Goal: Transaction & Acquisition: Purchase product/service

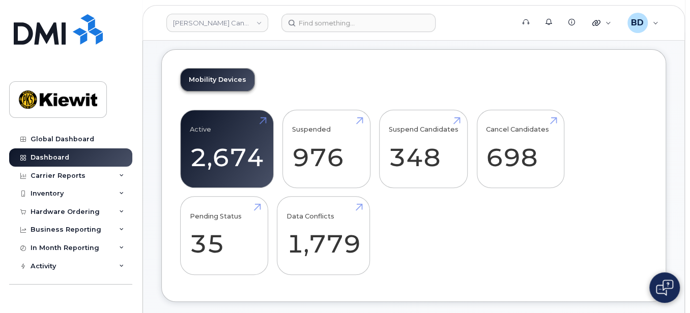
scroll to position [204, 0]
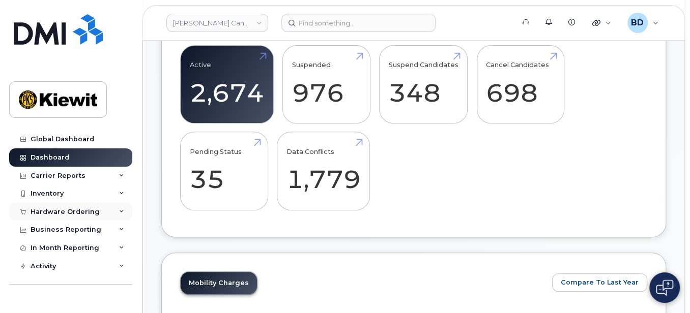
click at [119, 210] on icon at bounding box center [121, 212] width 5 height 5
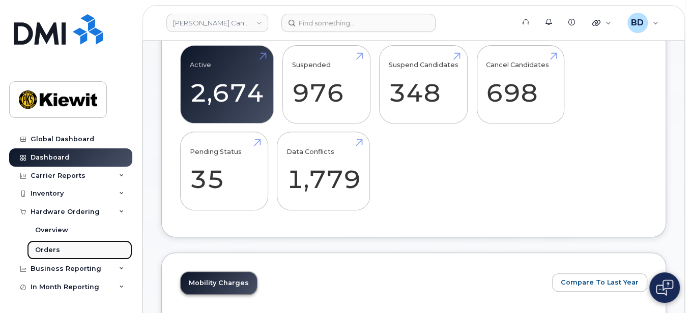
click at [55, 250] on div "Orders" at bounding box center [47, 250] width 25 height 9
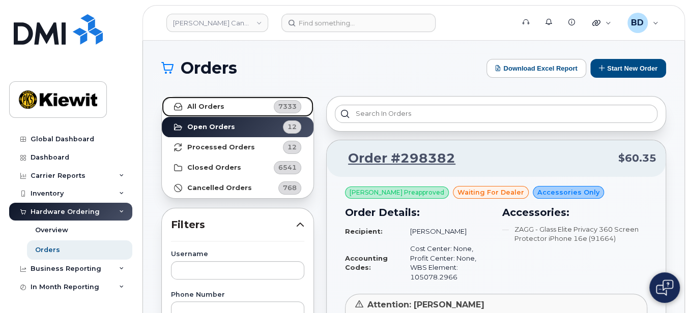
click at [221, 104] on link "All Orders 7333" at bounding box center [238, 107] width 152 height 20
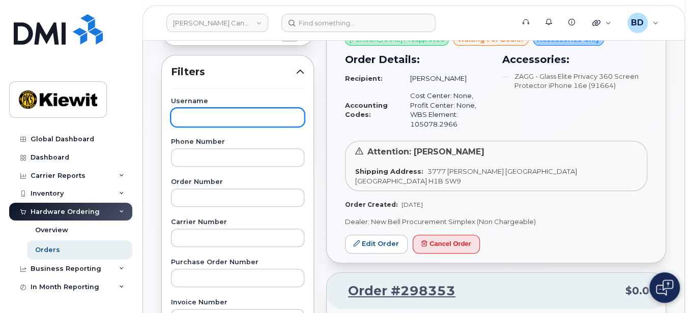
scroll to position [135, 0]
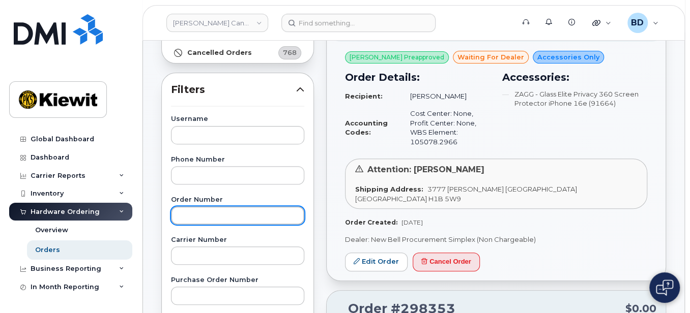
click at [180, 219] on input "text" at bounding box center [237, 216] width 133 height 18
type input "298214"
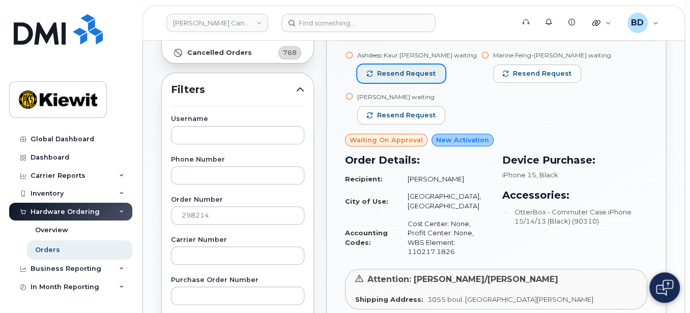
click at [405, 71] on span "Resend request" at bounding box center [406, 73] width 59 height 9
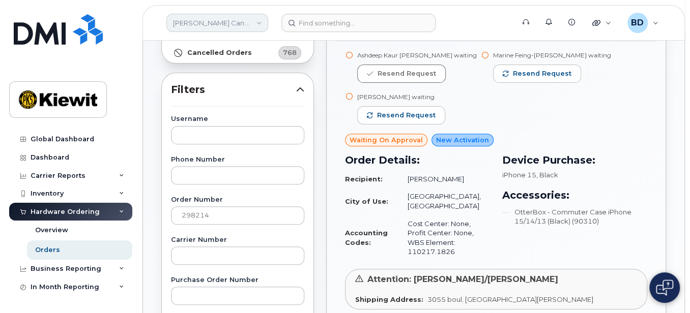
click at [251, 18] on link "[PERSON_NAME] Canada Inc" at bounding box center [217, 23] width 102 height 18
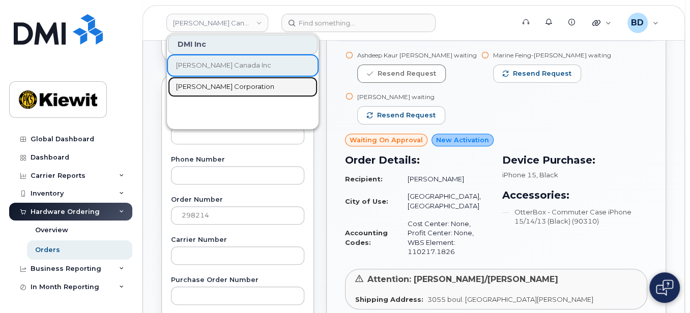
click at [210, 85] on span "Kiewit Corporation" at bounding box center [225, 87] width 98 height 10
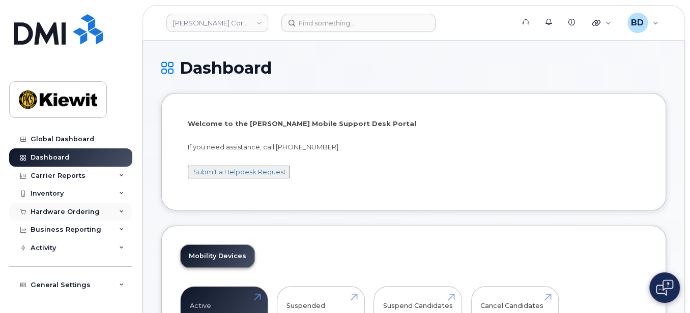
click at [119, 211] on icon at bounding box center [121, 212] width 5 height 5
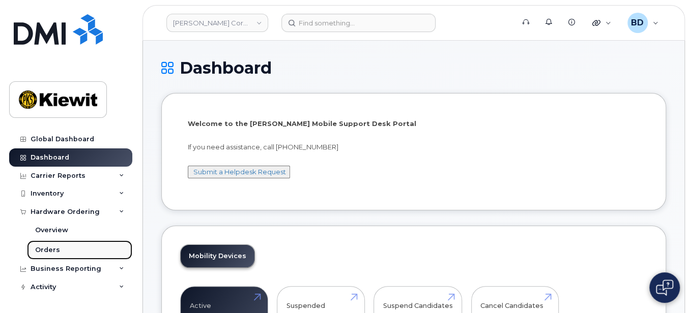
click at [50, 253] on div "Orders" at bounding box center [47, 250] width 25 height 9
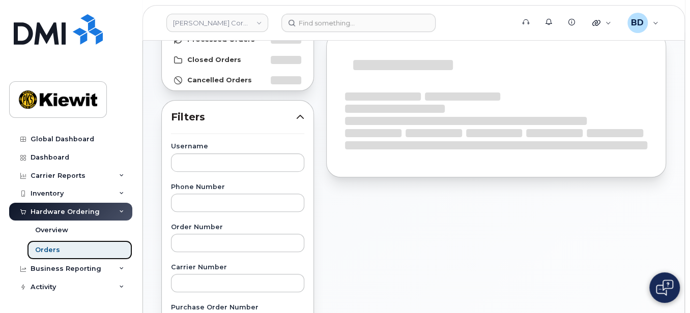
scroll to position [135, 0]
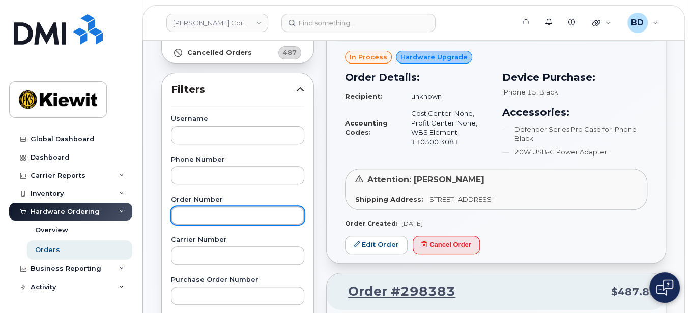
click at [195, 213] on input "text" at bounding box center [237, 216] width 133 height 18
paste input "298137"
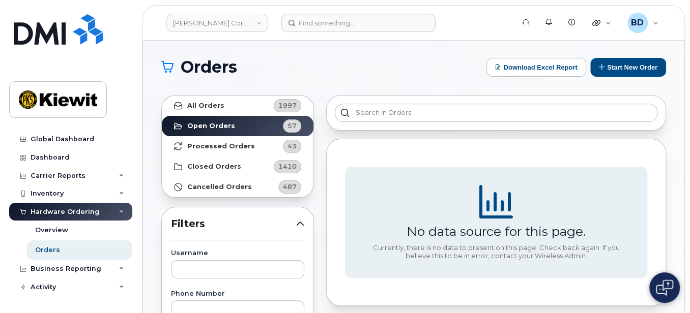
scroll to position [0, 0]
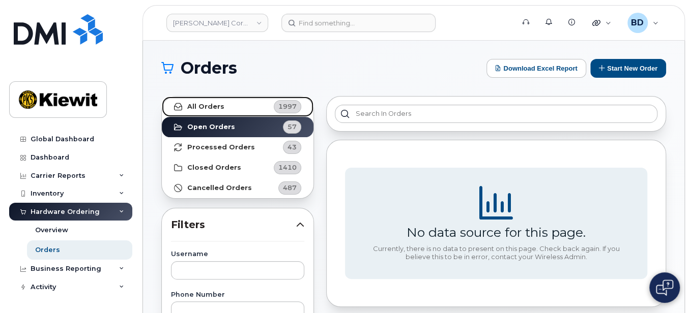
click at [260, 103] on link "All Orders 1997" at bounding box center [238, 107] width 152 height 20
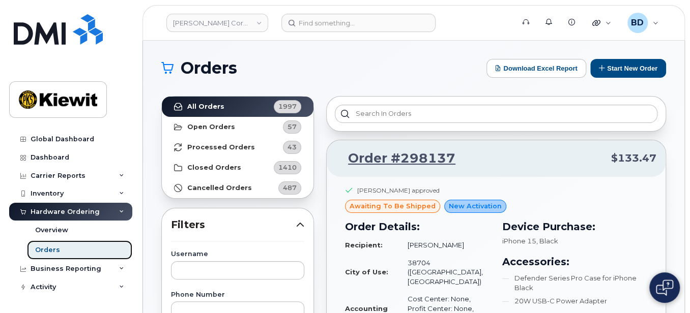
click at [47, 250] on div "Orders" at bounding box center [47, 250] width 25 height 9
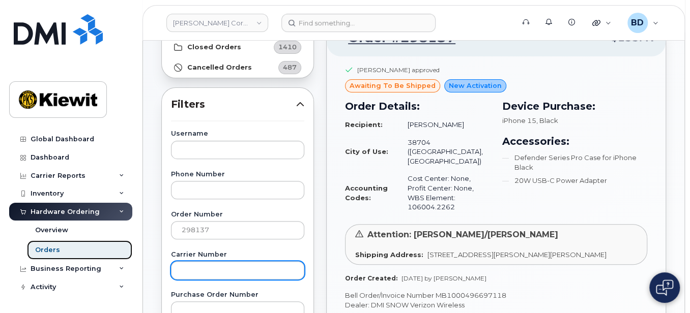
scroll to position [135, 0]
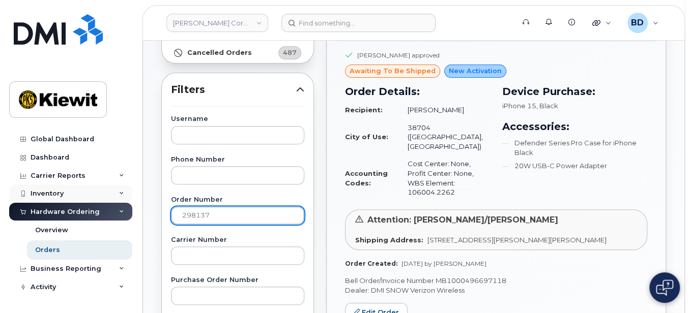
drag, startPoint x: 161, startPoint y: 206, endPoint x: 108, endPoint y: 199, distance: 53.3
click at [143, 199] on div "Kiewit Corporation Support Alerts Knowledge Base Quicklinks Suspend / Cancel De…" at bounding box center [413, 293] width 541 height 776
paste input "349"
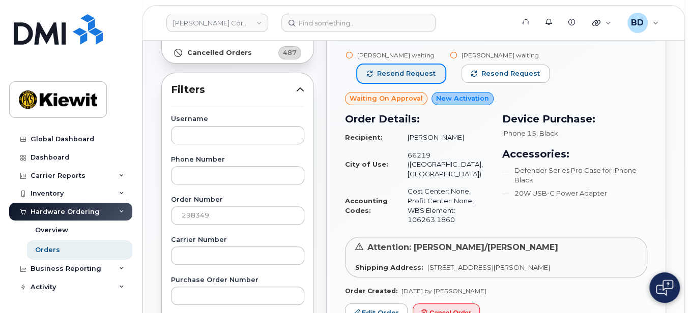
click at [390, 71] on span "Resend request" at bounding box center [406, 73] width 59 height 9
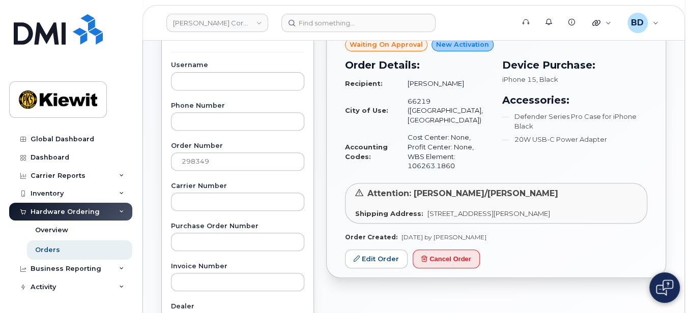
scroll to position [204, 0]
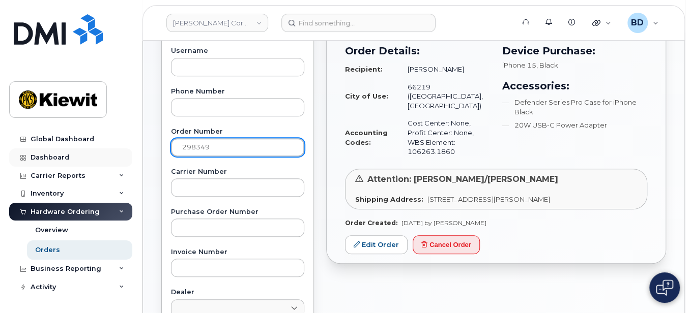
drag, startPoint x: 143, startPoint y: 154, endPoint x: 118, endPoint y: 154, distance: 26.0
click at [143, 154] on div "Kiewit Corporation Support Alerts Knowledge Base Quicklinks Suspend / Cancel De…" at bounding box center [413, 225] width 541 height 776
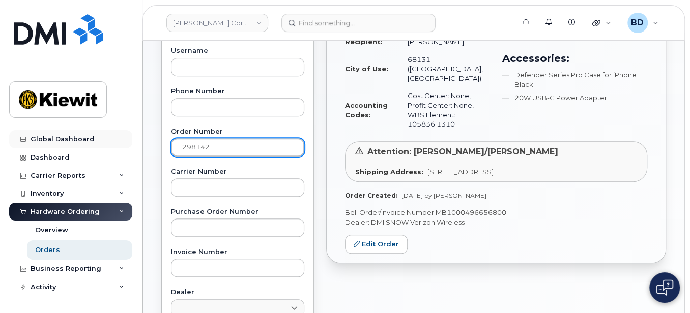
drag, startPoint x: 226, startPoint y: 143, endPoint x: 112, endPoint y: 140, distance: 114.5
click at [143, 140] on div "Kiewit Corporation Support Alerts Knowledge Base Quicklinks Suspend / Cancel De…" at bounding box center [413, 225] width 541 height 776
type input "98145"
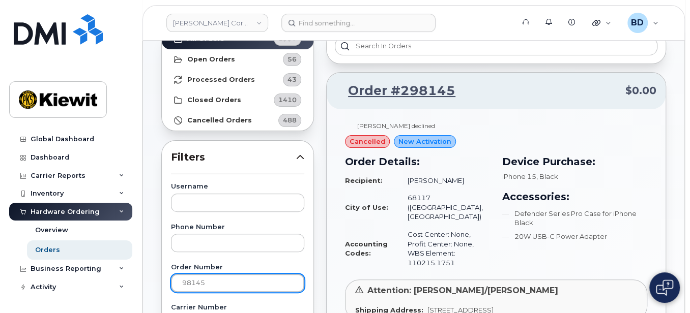
scroll to position [0, 0]
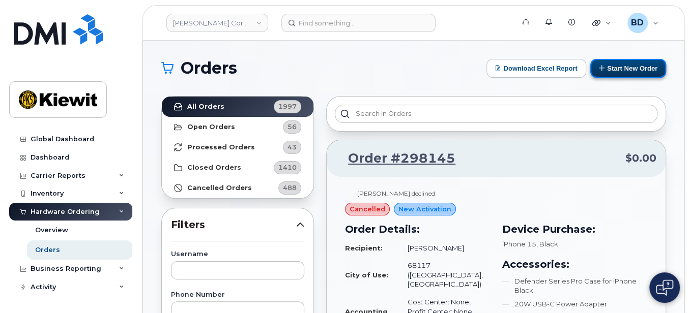
click at [635, 66] on button "Start New Order" at bounding box center [628, 68] width 76 height 19
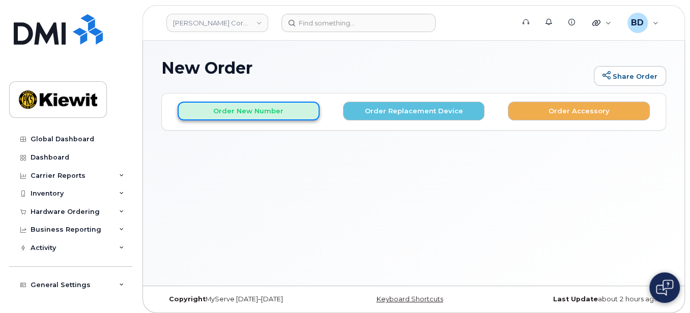
click at [274, 113] on button "Order New Number" at bounding box center [249, 111] width 142 height 19
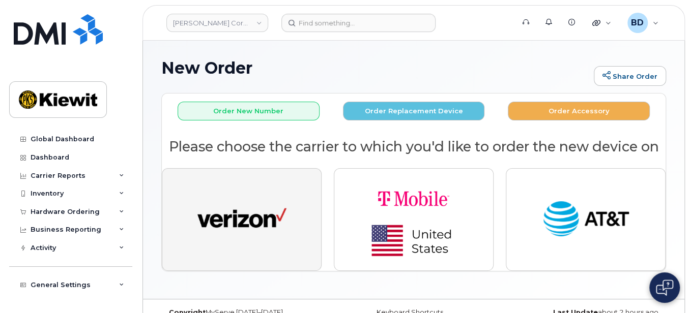
click at [234, 198] on img "button" at bounding box center [241, 220] width 89 height 46
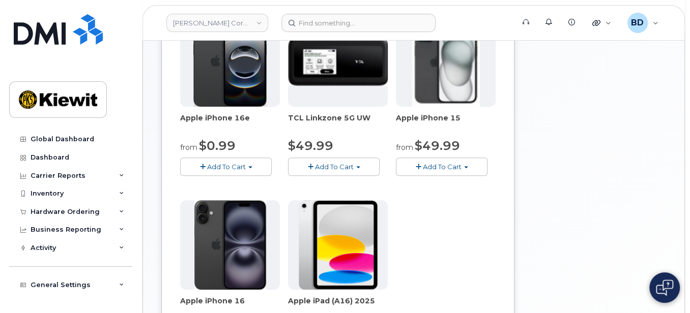
scroll to position [204, 0]
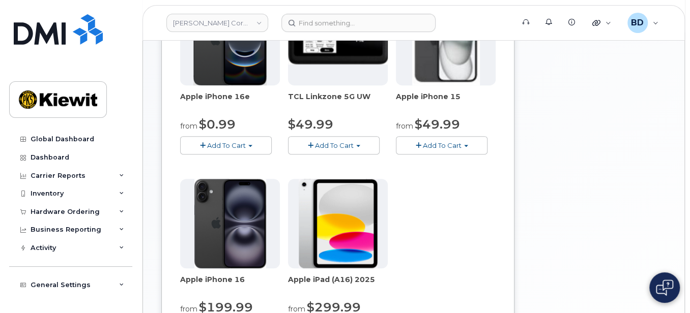
click at [466, 142] on button "Add To Cart" at bounding box center [442, 145] width 92 height 18
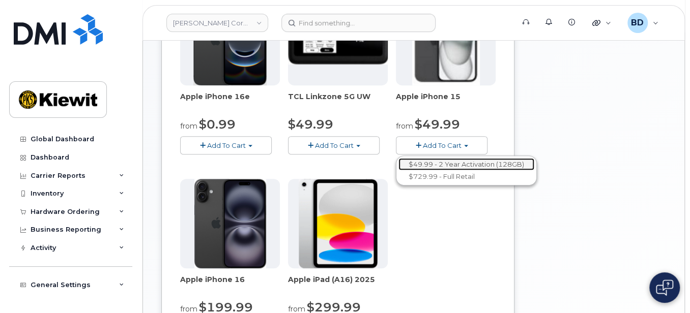
click at [451, 164] on link "$49.99 - 2 Year Activation (128GB)" at bounding box center [466, 164] width 136 height 13
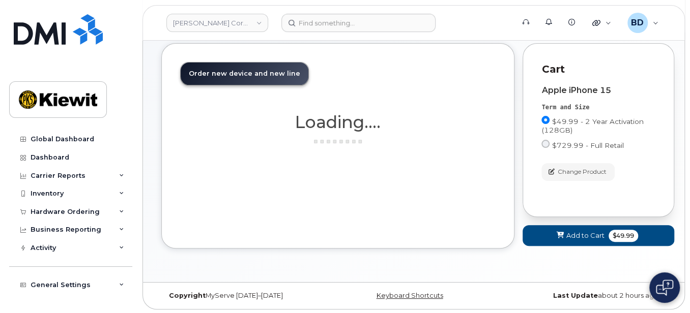
scroll to position [165, 0]
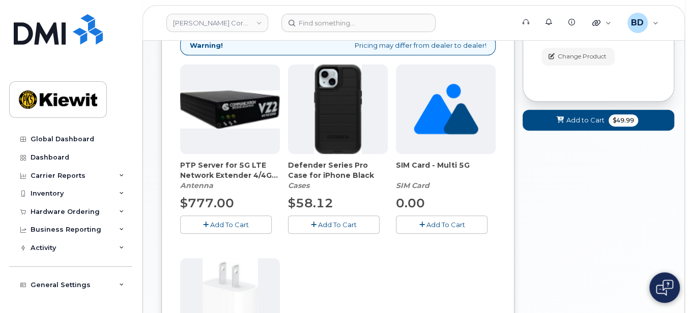
click at [328, 221] on span "Add To Cart" at bounding box center [337, 225] width 39 height 8
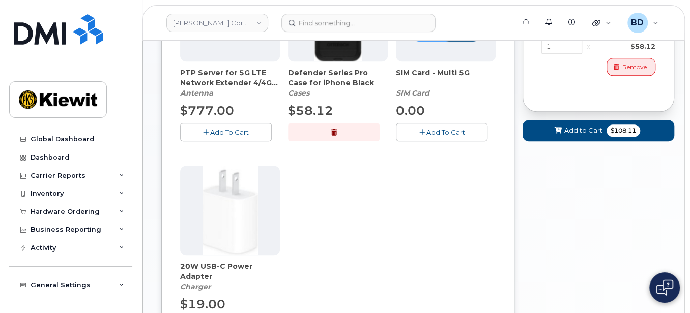
scroll to position [301, 0]
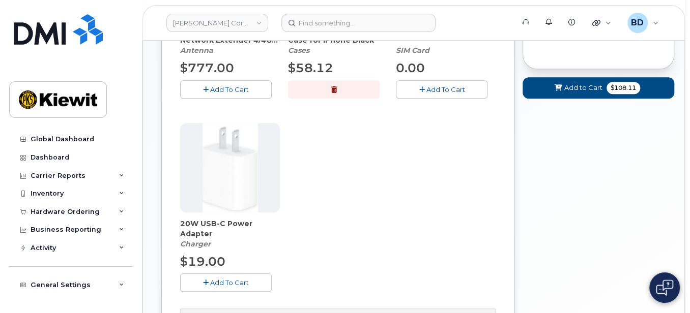
click at [211, 282] on span "Add To Cart" at bounding box center [229, 283] width 39 height 8
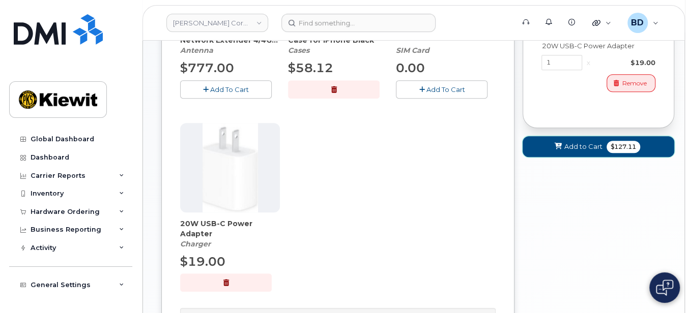
click at [584, 147] on span "Add to Cart" at bounding box center [583, 147] width 38 height 10
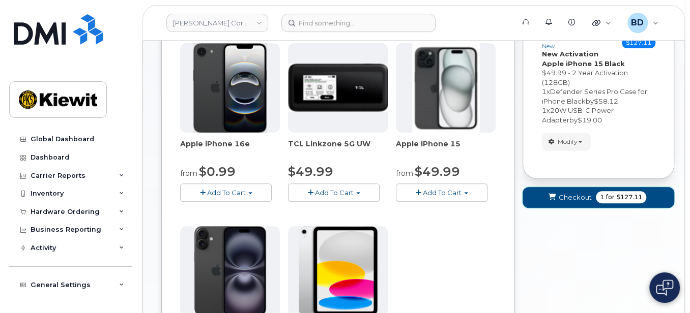
click at [569, 200] on span "Checkout" at bounding box center [575, 198] width 33 height 10
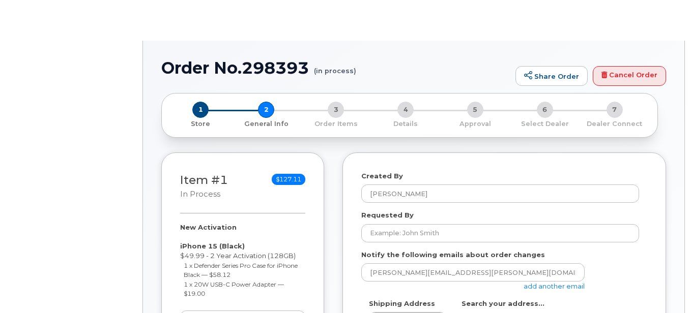
select select
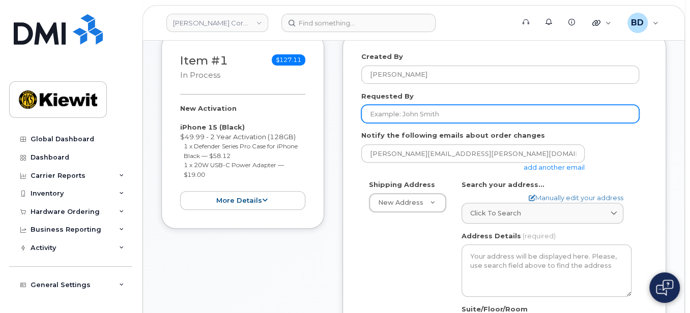
scroll to position [135, 0]
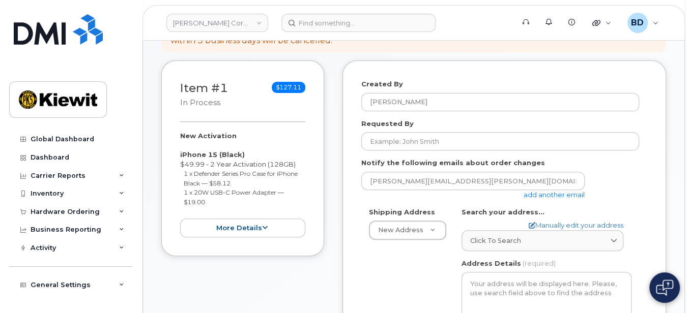
click at [542, 191] on link "add another email" at bounding box center [554, 195] width 61 height 8
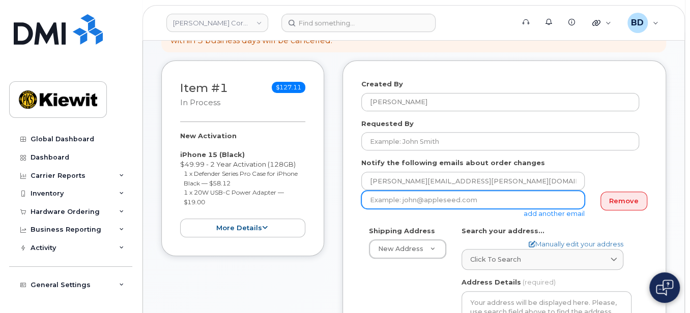
click at [379, 203] on input "email" at bounding box center [472, 200] width 223 height 18
paste input "matt.gabriel@kiewit.com"
type input "matt.gabriel@kiewit.com"
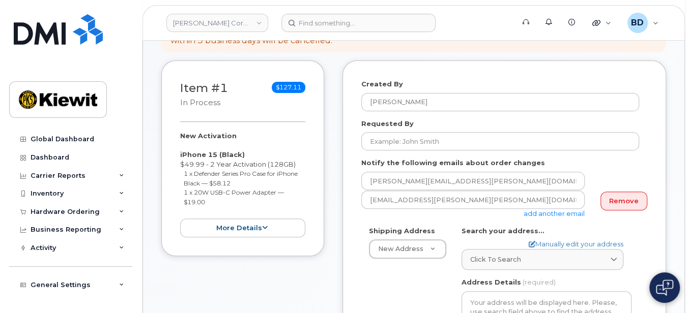
click at [575, 158] on div "Notify the following emails about order changes barbara.dye@kiewit.com matt.gab…" at bounding box center [504, 188] width 286 height 60
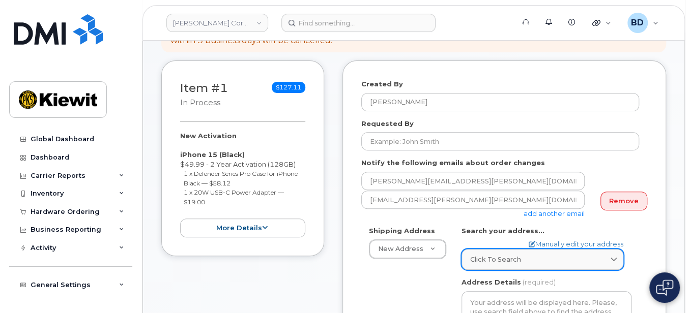
click at [514, 257] on span "Click to search" at bounding box center [495, 260] width 51 height 10
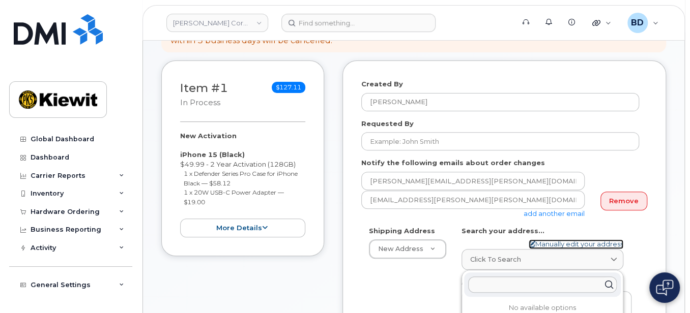
click at [563, 245] on link "Manually edit your address" at bounding box center [576, 245] width 95 height 10
select select
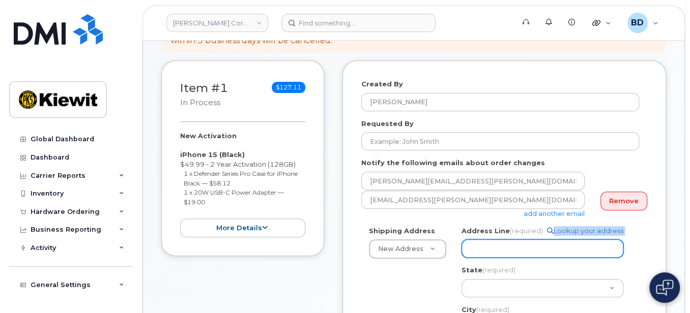
click at [476, 242] on div "Address Line (required) Lookup your address" at bounding box center [547, 242] width 170 height 32
click at [479, 245] on input "Address Line (required)" at bounding box center [543, 249] width 162 height 18
paste input "8880 Penrose Lane"
select select
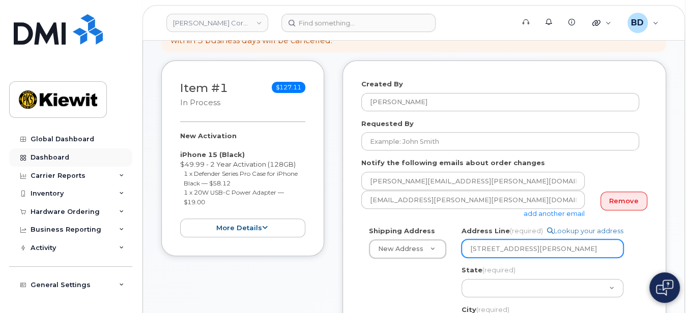
type input "8880 Penrose Lane"
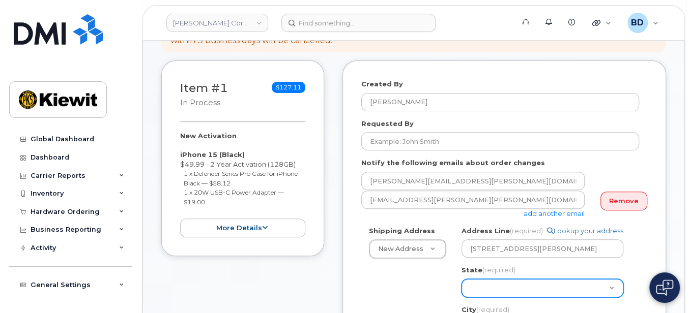
click at [482, 289] on select "Alabama Alaska American Samoa Arizona Arkansas California Colorado Connecticut …" at bounding box center [543, 288] width 162 height 18
select select "KS"
click at [482, 289] on select "Alabama Alaska American Samoa Arizona Arkansas California Colorado Connecticut …" at bounding box center [543, 288] width 162 height 18
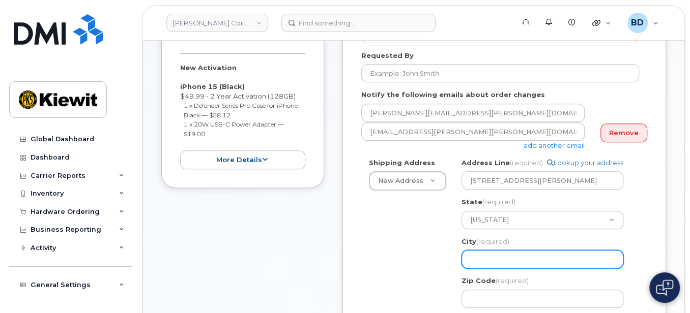
click at [480, 263] on input "City (required)" at bounding box center [543, 259] width 162 height 18
paste input "Lenexa"
select select
type input "Lenexa"
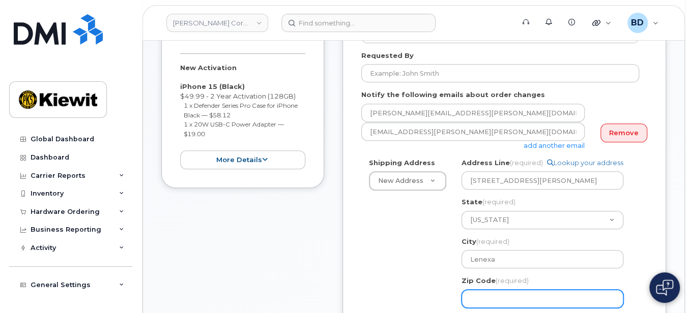
click at [499, 302] on input "Zip Code (required)" at bounding box center [543, 299] width 162 height 18
select select
type input "6"
select select
type input "66"
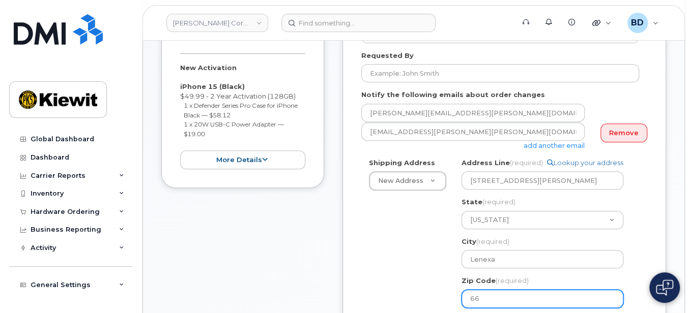
select select
type input "662"
select select
type input "6621"
select select
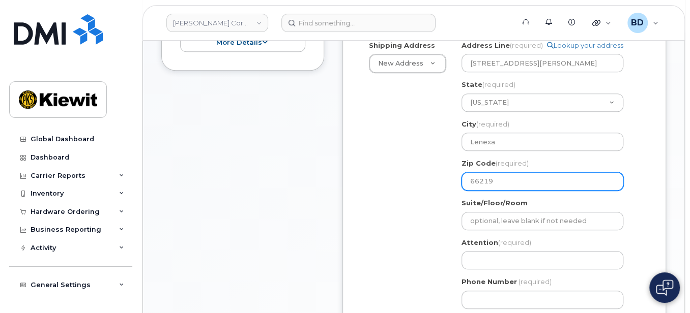
scroll to position [339, 0]
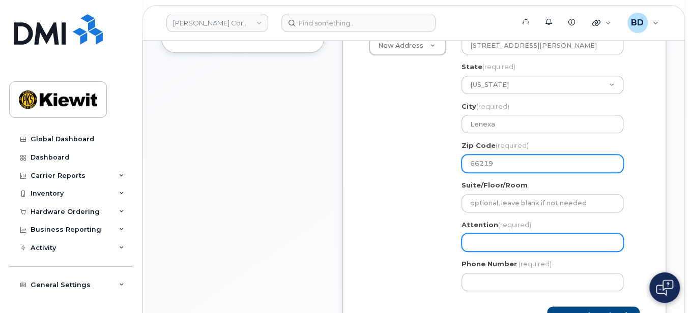
type input "66219"
click at [477, 242] on input "Attention (required)" at bounding box center [543, 243] width 162 height 18
select select
type input "A"
select select
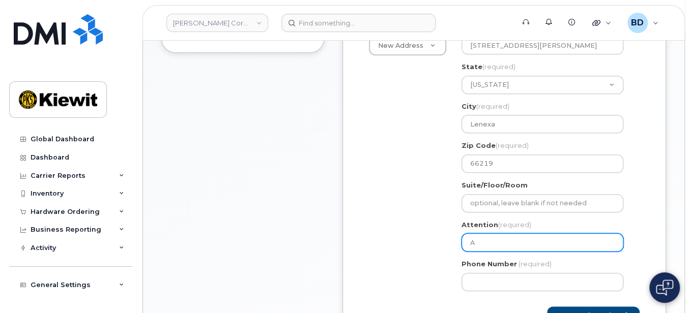
type input "Aa"
select select
type input "Aar"
select select
type input "Aaro"
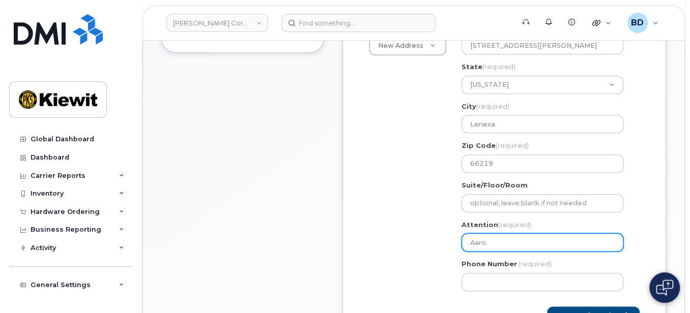
select select
type input "Aaron"
select select
type input "[PERSON_NAME]/[PERSON_NAME]"
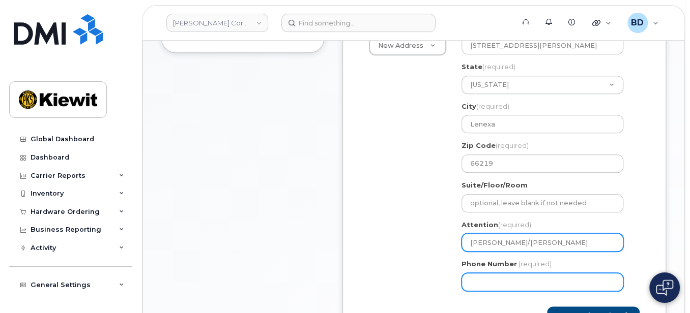
type input "8777727707"
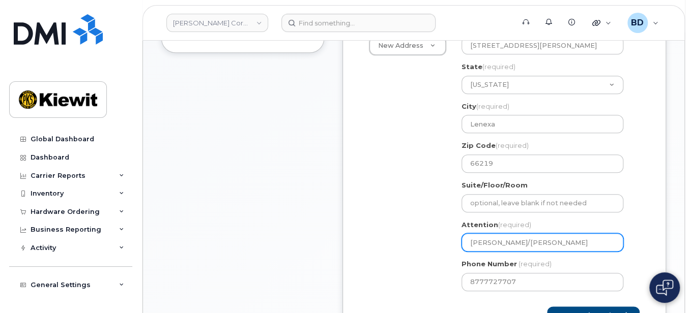
select select
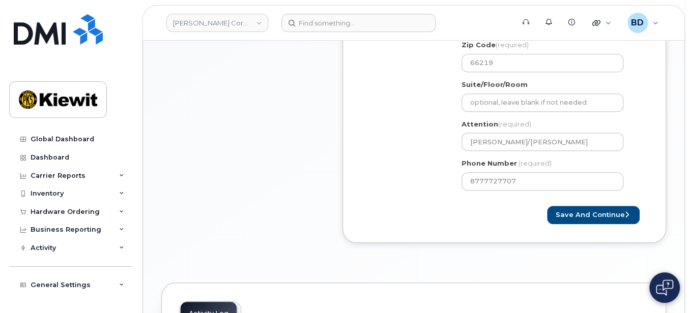
scroll to position [422, 0]
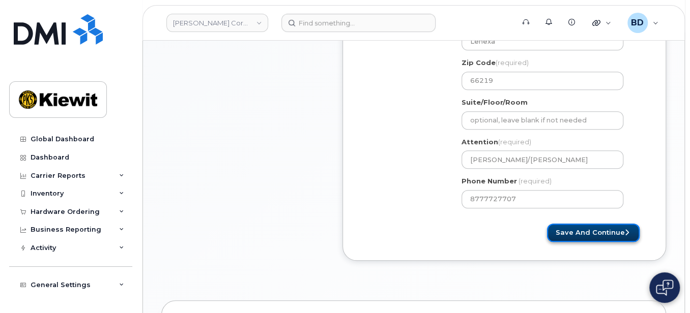
click at [591, 236] on button "Save and Continue" at bounding box center [593, 233] width 93 height 19
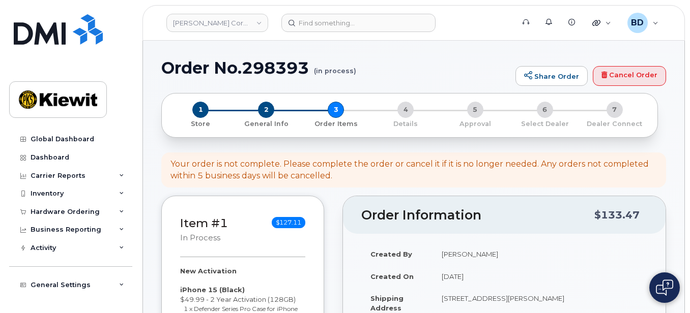
select select
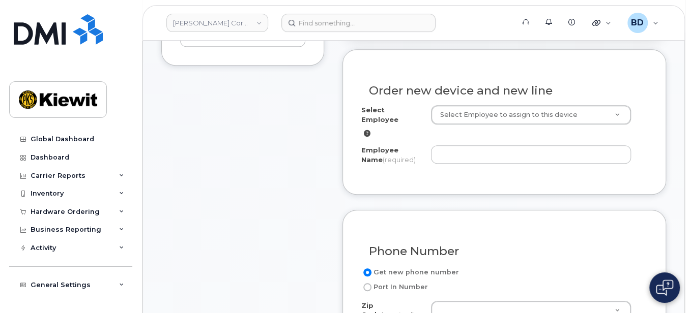
scroll to position [339, 0]
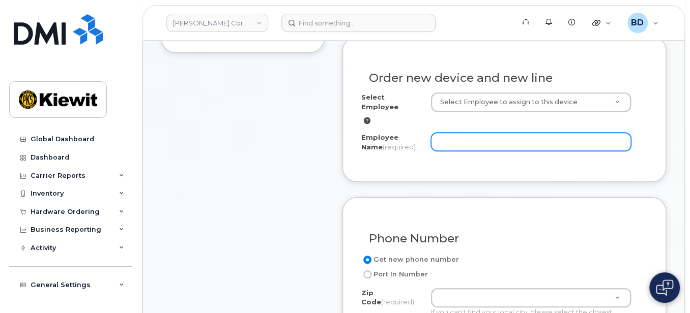
click at [434, 133] on input "Employee Name (required)" at bounding box center [531, 142] width 200 height 18
paste input "Jaleicia.[PERSON_NAME]"
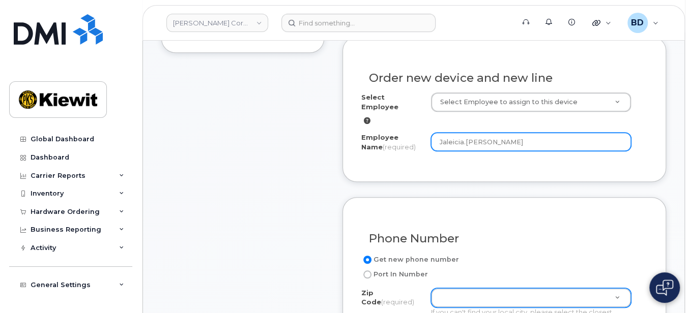
type input "Jaleicia.[PERSON_NAME]"
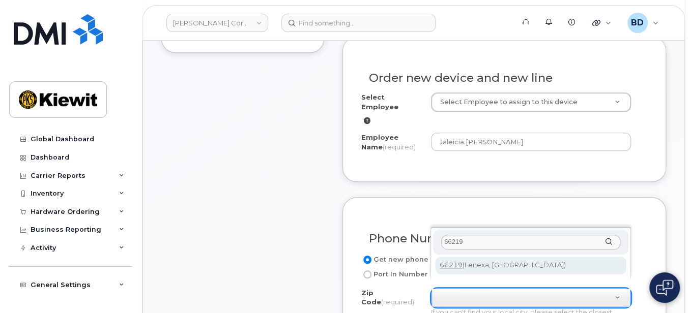
type input "66219"
type input "66219 ([GEOGRAPHIC_DATA], [GEOGRAPHIC_DATA])"
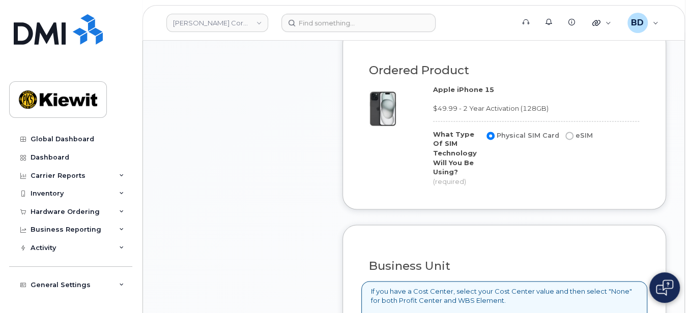
scroll to position [882, 0]
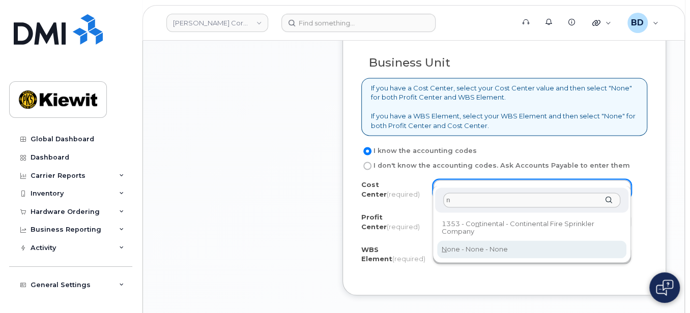
type input "n"
type input "None"
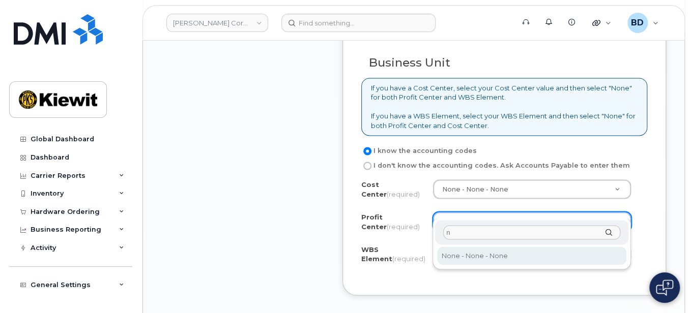
type input "n"
select select "None"
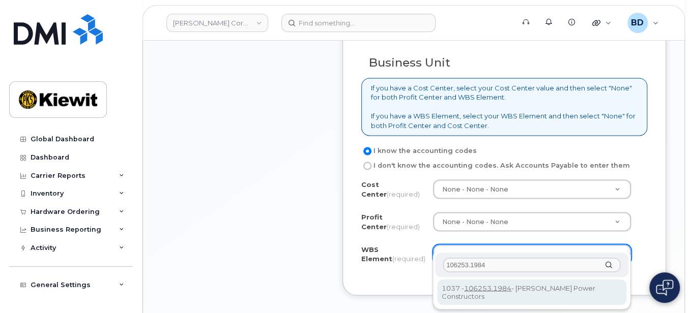
type input "106253.1984"
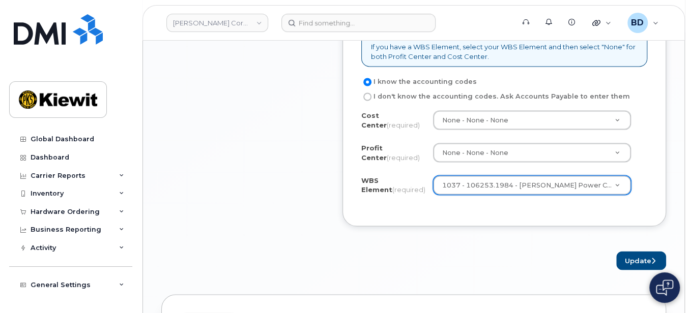
scroll to position [1017, 0]
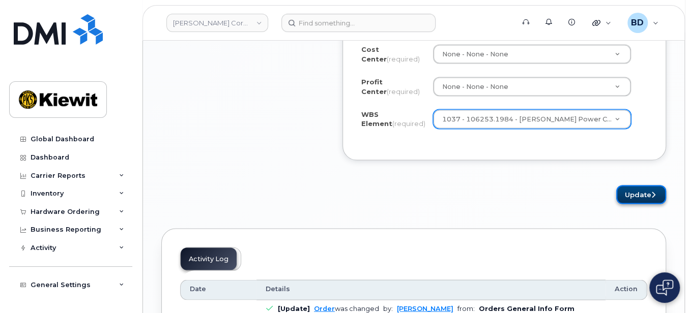
click at [638, 185] on button "Update" at bounding box center [641, 194] width 50 height 19
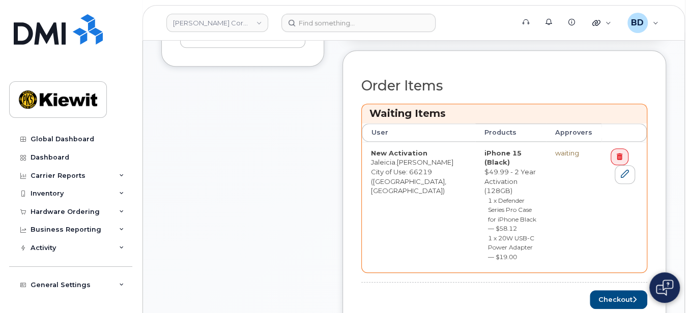
scroll to position [407, 0]
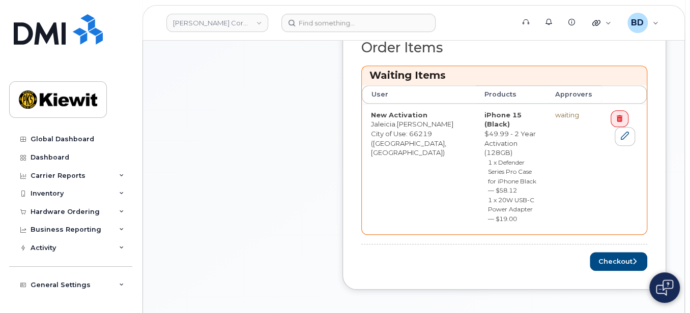
click at [609, 232] on div "Order Items Waiting Items User Products Approvers New Activation Jaleicia.Mille…" at bounding box center [504, 151] width 324 height 278
click at [607, 252] on button "Checkout" at bounding box center [618, 261] width 57 height 19
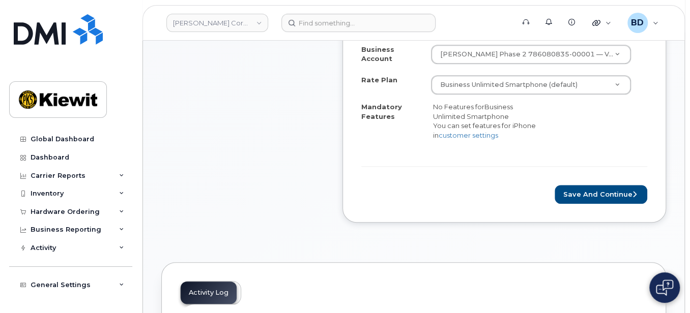
scroll to position [407, 0]
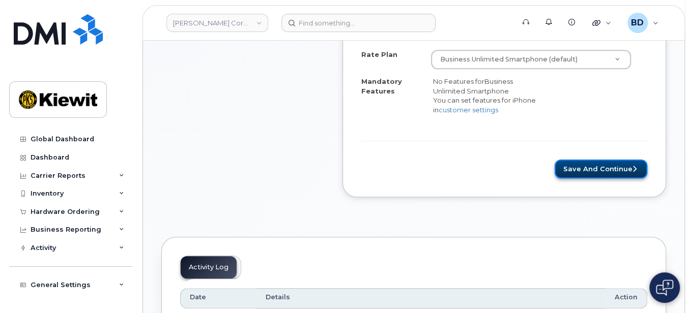
click at [583, 160] on button "Save and Continue" at bounding box center [601, 169] width 93 height 19
click at [585, 163] on div "Please wait..." at bounding box center [504, 169] width 286 height 19
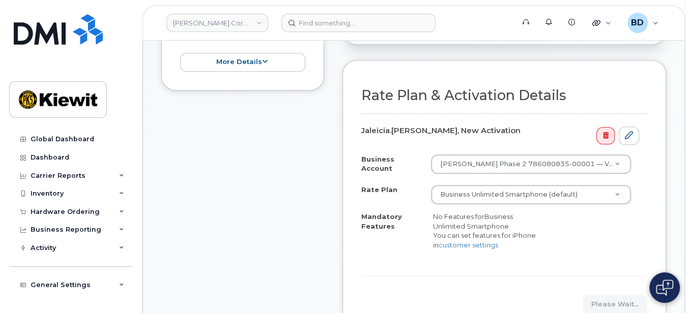
scroll to position [233, 0]
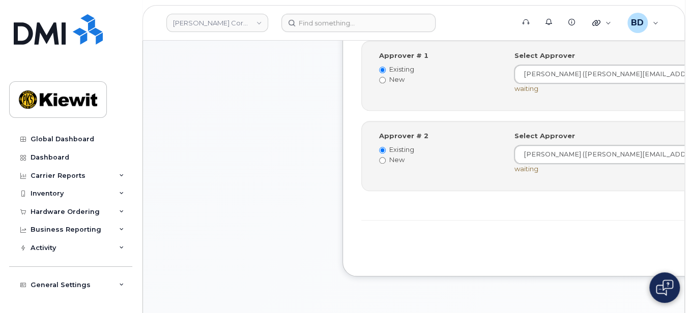
scroll to position [475, 0]
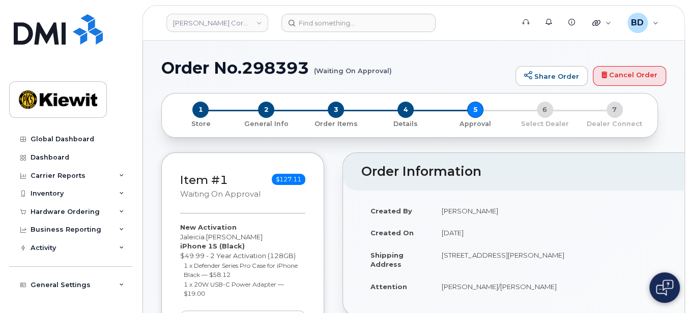
click at [289, 67] on h1 "Order No.298393 (Waiting On Approval)" at bounding box center [335, 68] width 349 height 18
click at [288, 67] on h1 "Order No.298393 (Waiting On Approval)" at bounding box center [335, 68] width 349 height 18
copy h1 "298393"
click at [255, 20] on link "[PERSON_NAME] Corporation" at bounding box center [217, 23] width 102 height 18
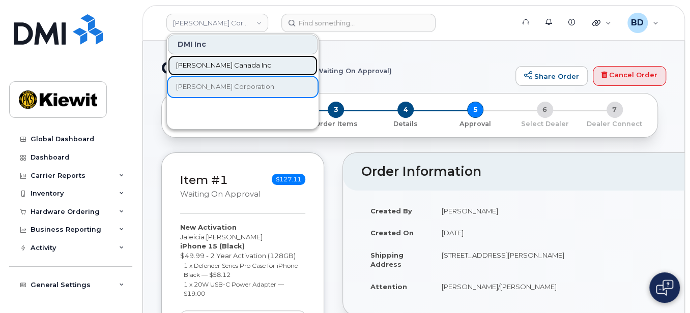
click at [223, 68] on span "[PERSON_NAME] Canada Inc" at bounding box center [223, 66] width 95 height 10
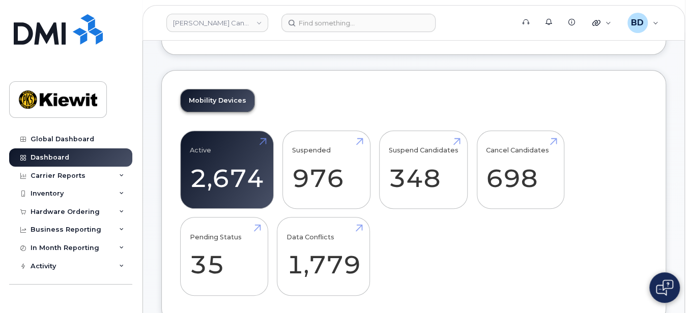
scroll to position [135, 0]
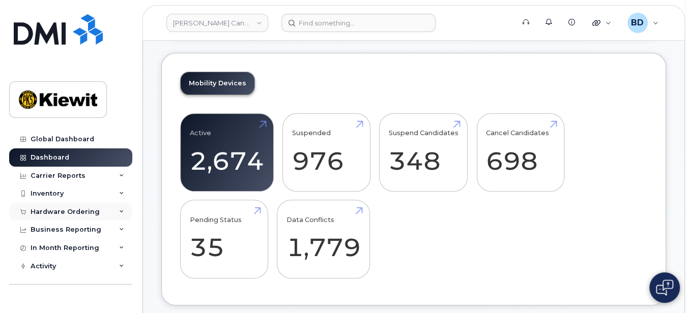
click at [119, 211] on icon at bounding box center [121, 212] width 5 height 5
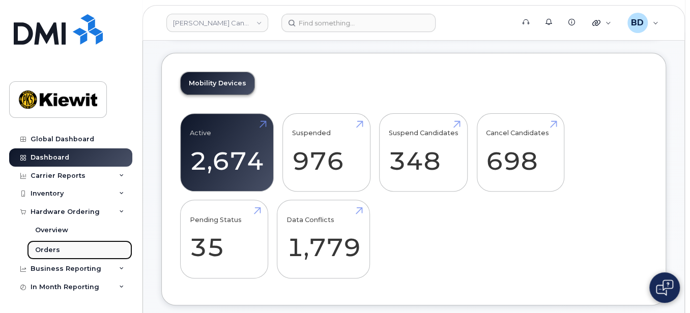
click at [111, 248] on link "Orders" at bounding box center [79, 250] width 105 height 19
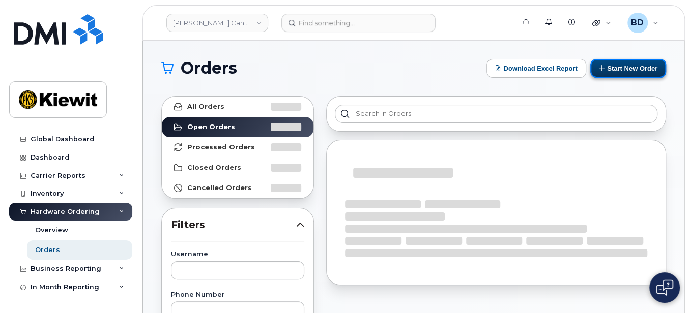
click at [630, 66] on button "Start New Order" at bounding box center [628, 68] width 76 height 19
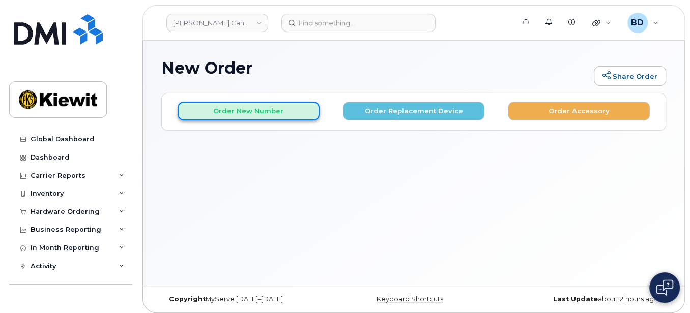
click at [222, 113] on button "Order New Number" at bounding box center [249, 111] width 142 height 19
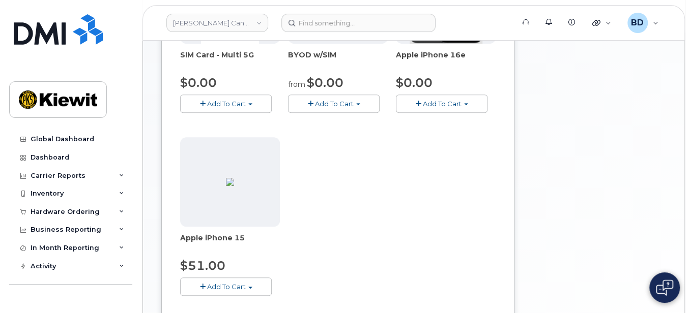
scroll to position [271, 0]
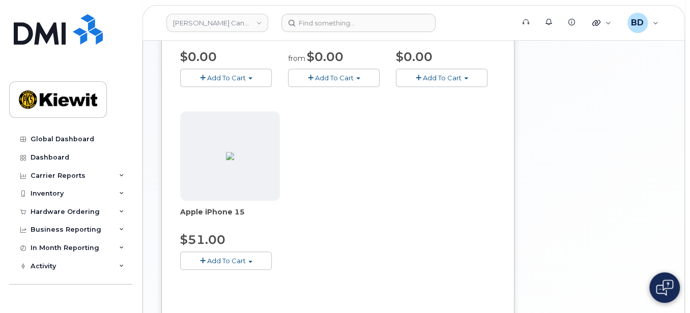
click at [205, 264] on button "Add To Cart" at bounding box center [226, 261] width 92 height 18
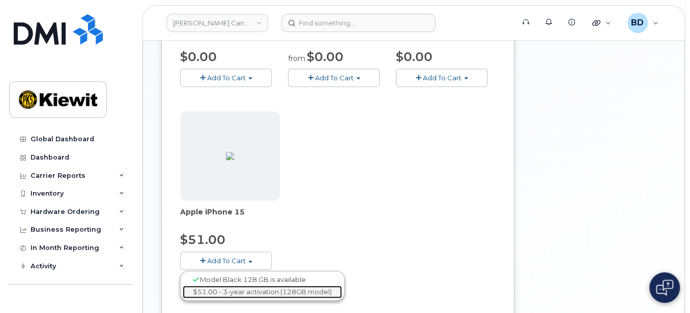
click at [233, 291] on link "$51.00 - 3-year activation (128GB model)" at bounding box center [262, 292] width 159 height 13
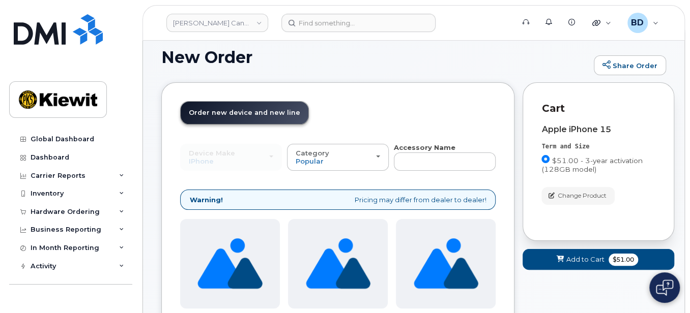
scroll to position [0, 0]
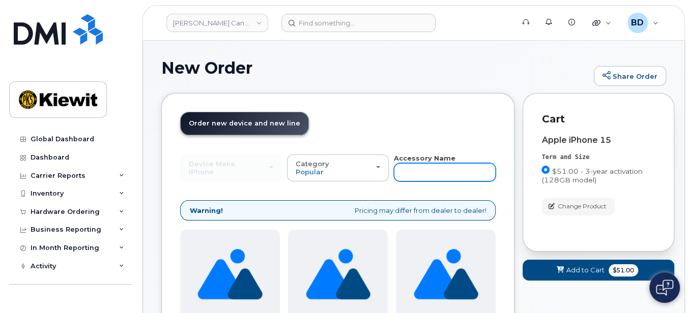
click at [422, 175] on input "text" at bounding box center [445, 172] width 102 height 18
type input "case"
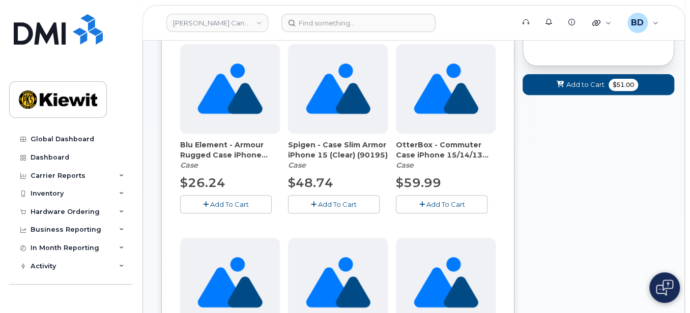
scroll to position [204, 0]
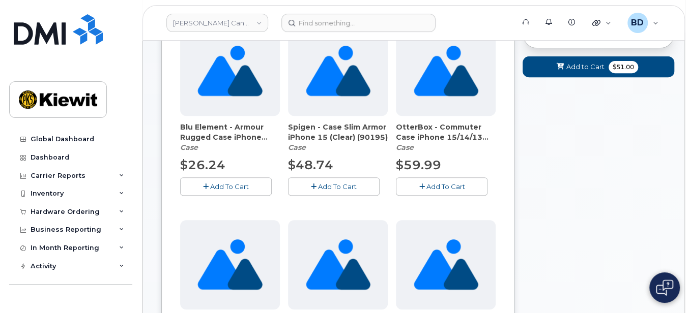
click at [439, 185] on span "Add To Cart" at bounding box center [445, 187] width 39 height 8
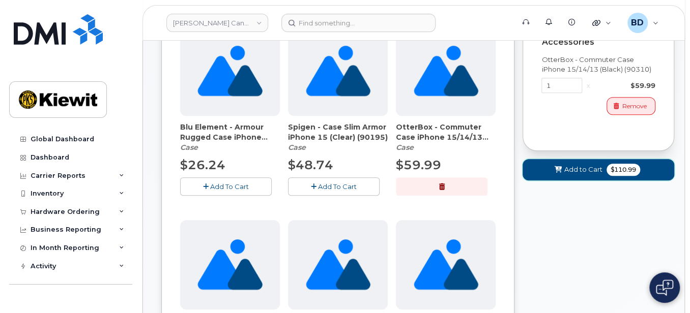
click at [587, 167] on span "Add to Cart" at bounding box center [583, 170] width 38 height 10
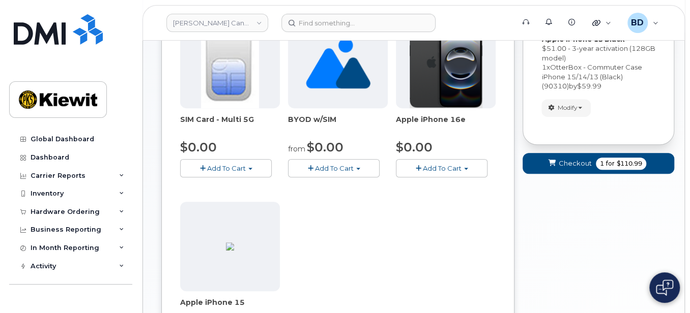
scroll to position [156, 0]
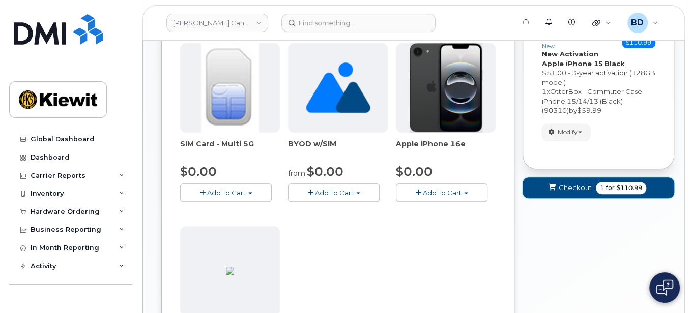
click at [574, 186] on span "Checkout" at bounding box center [575, 188] width 33 height 10
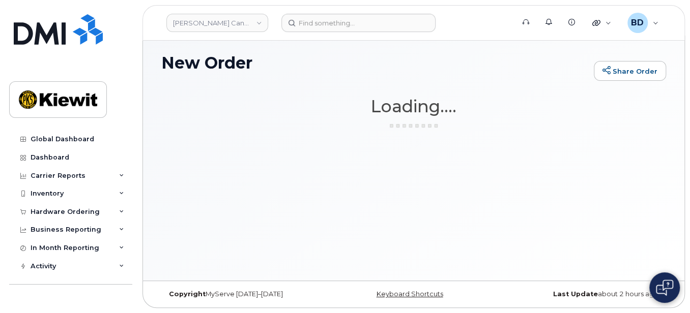
scroll to position [5, 0]
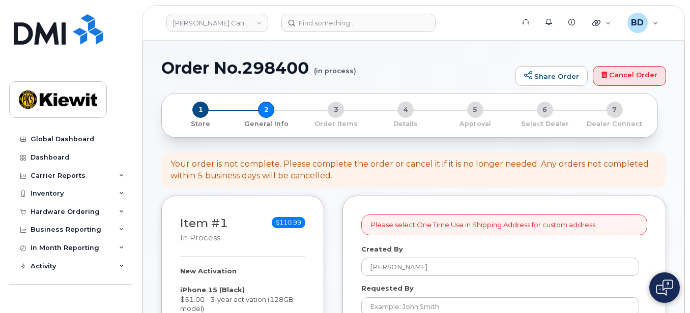
select select
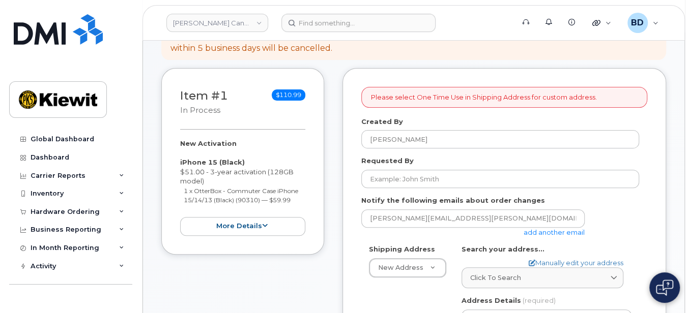
scroll to position [135, 0]
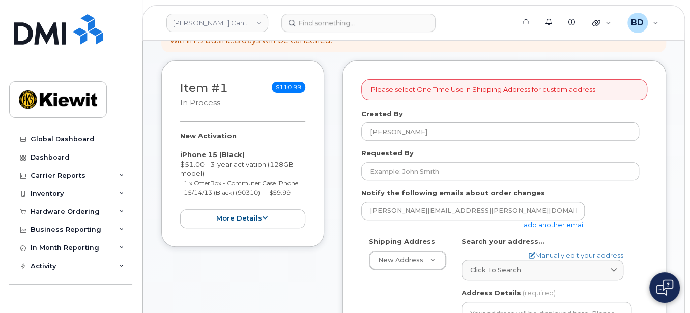
click at [541, 223] on link "add another email" at bounding box center [554, 225] width 61 height 8
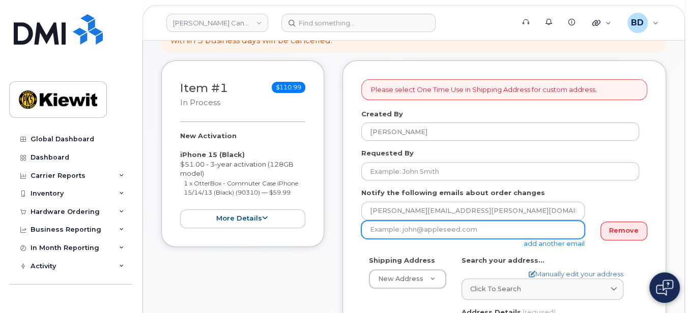
click at [383, 229] on input "email" at bounding box center [472, 230] width 223 height 18
paste input "[EMAIL_ADDRESS][PERSON_NAME][PERSON_NAME][DOMAIN_NAME]"
type input "matt.gabriel@kiewit.com"
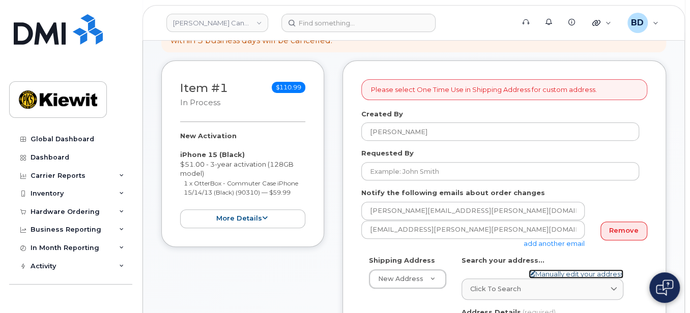
click at [586, 272] on link "Manually edit your address" at bounding box center [576, 275] width 95 height 10
select select
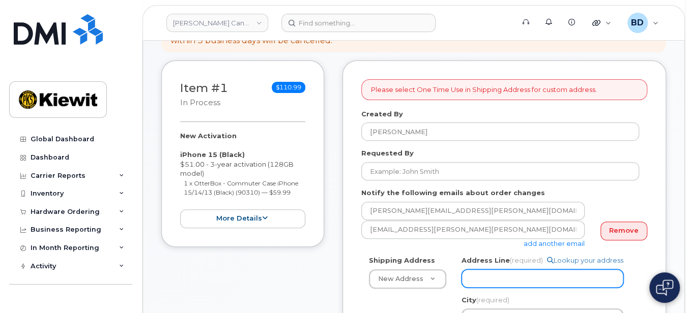
click at [497, 277] on input "Address Line (required)" at bounding box center [543, 279] width 162 height 18
paste input "12250 33 St NE"
type input "12250 33 St NE"
select select
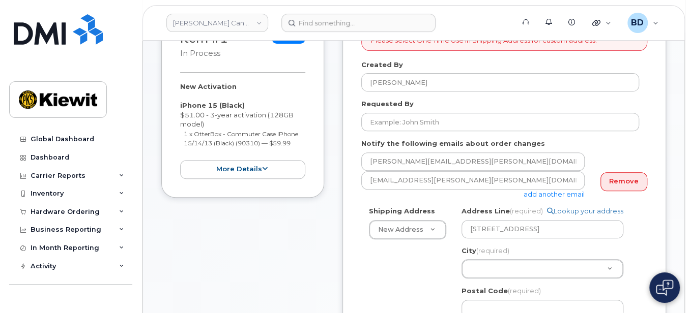
scroll to position [204, 0]
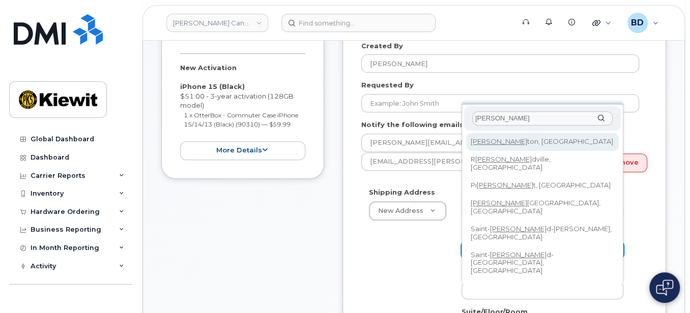
type input "edmon"
select select
type input "182"
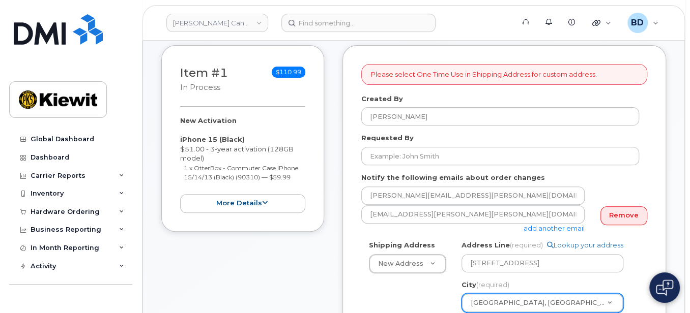
click at [466, 288] on div "Address Line (required) Lookup your address 12250 33 St NE City (required) Edmo…" at bounding box center [547, 297] width 170 height 112
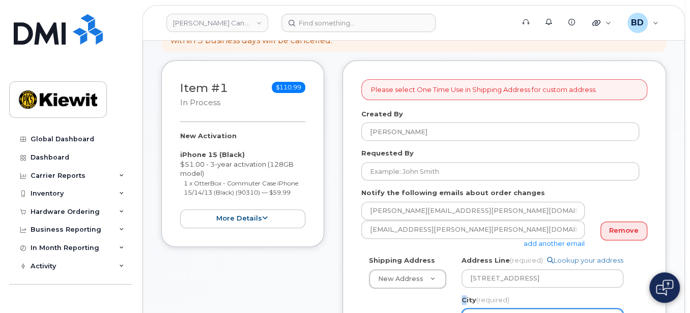
copy label "C"
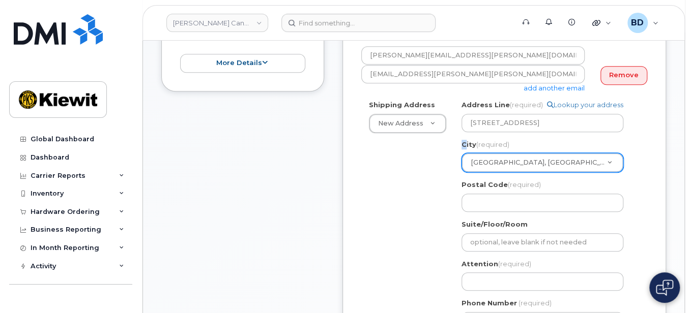
scroll to position [339, 0]
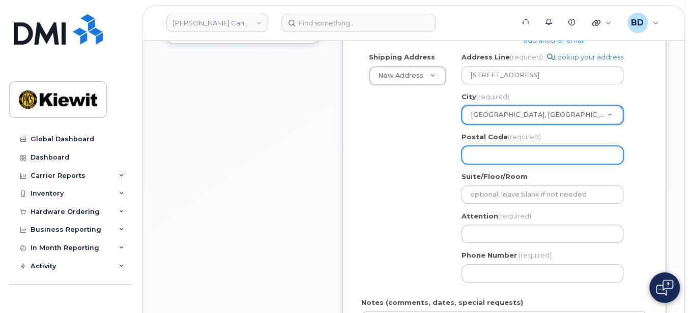
click at [476, 156] on input "Postal Code (required)" at bounding box center [543, 155] width 162 height 18
paste input "C"
select select
type input "C"
drag, startPoint x: 482, startPoint y: 150, endPoint x: 442, endPoint y: 149, distance: 40.7
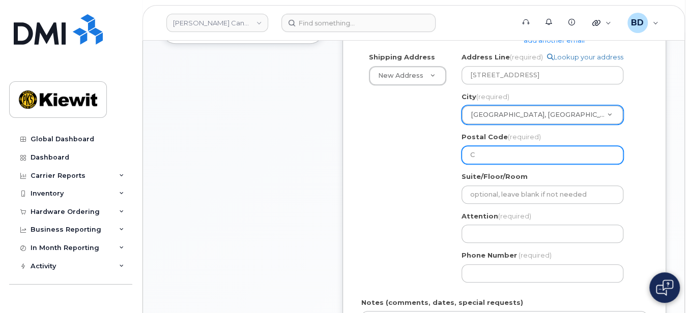
click at [442, 149] on div "Shipping Address New Address New Address 200 10333 Southport Road SW 200 10333 …" at bounding box center [500, 171] width 278 height 238
select select
click at [476, 150] on input "Postal Code (required)" at bounding box center [543, 155] width 162 height 18
paste input "T6S 1H6"
select select
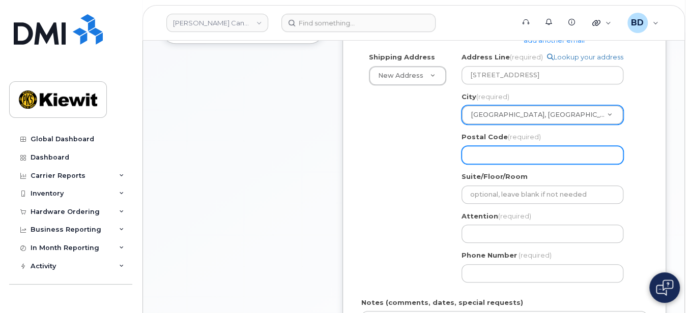
type input "T6S 1H6"
click at [485, 147] on input "T6S 1H6" at bounding box center [543, 155] width 162 height 18
select select
type input "T6S1H6"
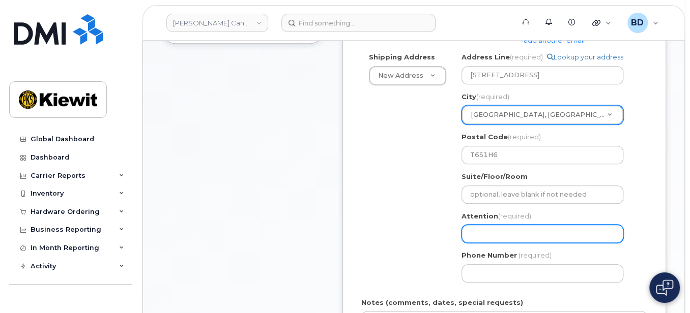
click at [475, 226] on input "Attention (required)" at bounding box center [543, 234] width 162 height 18
select select
type input "b"
select select
type input "bl"
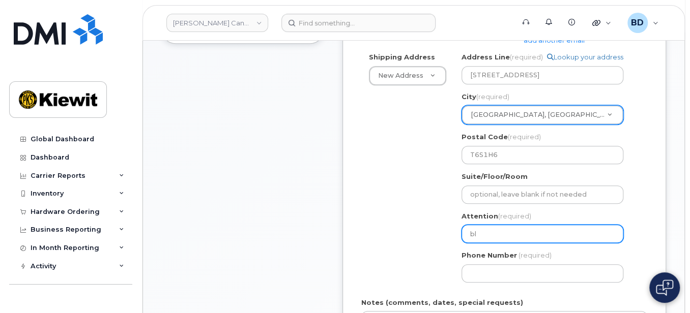
select select
type input "bla"
select select
type input "blai"
select select
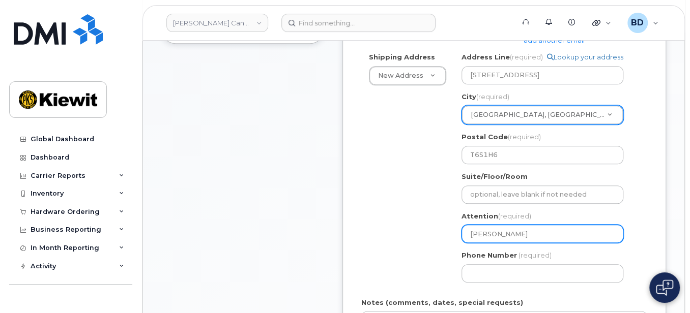
type input "blair"
select select
type input "[PERSON_NAME]/[PERSON_NAME]"
select select
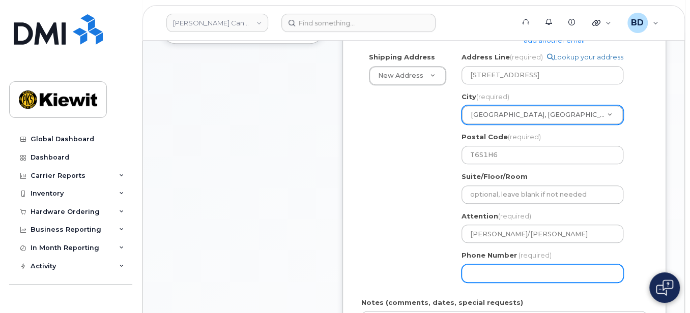
click at [482, 273] on input "Phone Number" at bounding box center [543, 274] width 162 height 18
type input "8777727707"
type input "Lone Tree"
select select
type input "Lone Tree"
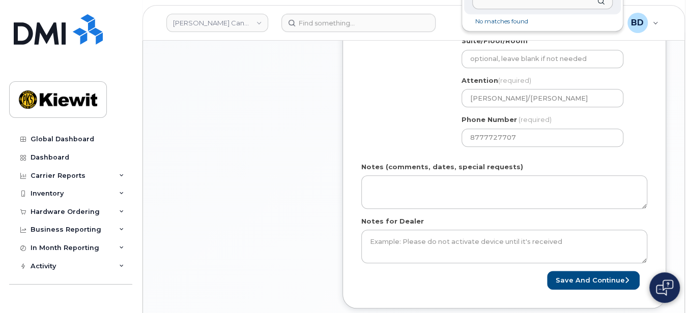
scroll to position [287, 0]
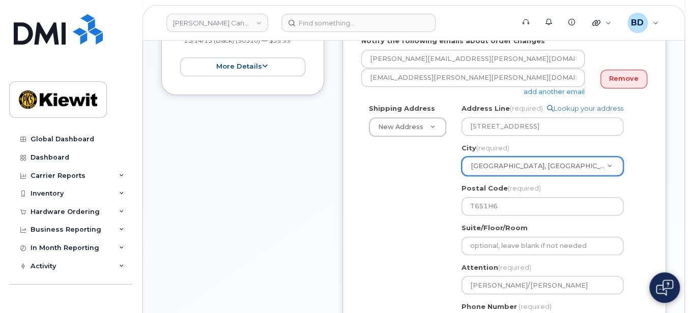
type input "P"
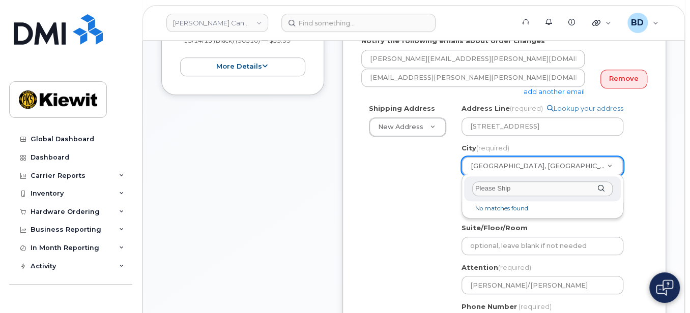
type input "Please Ship"
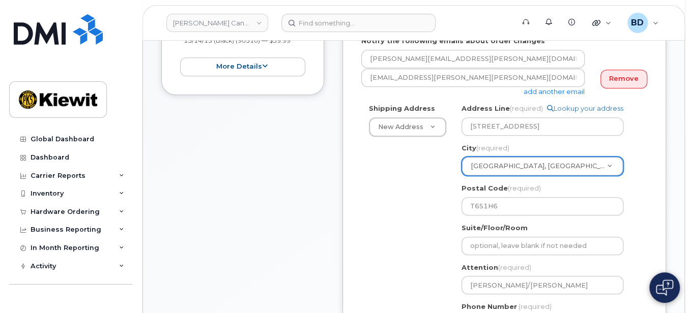
drag, startPoint x: 557, startPoint y: 163, endPoint x: 541, endPoint y: 175, distance: 19.3
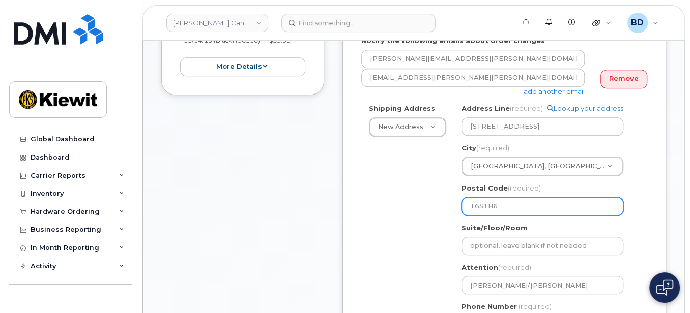
click at [514, 203] on input "T6S1H6" at bounding box center [543, 206] width 162 height 18
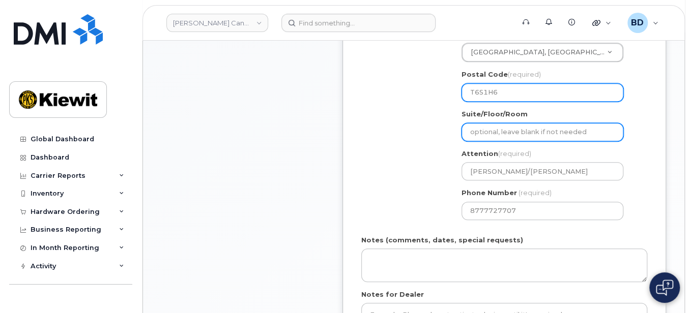
scroll to position [423, 0]
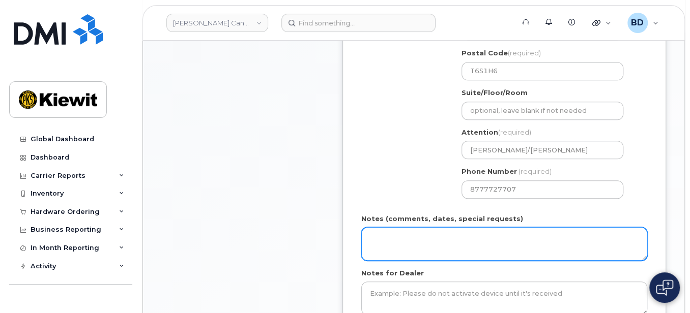
click at [390, 248] on textarea "Notes (comments, dates, special requests)" at bounding box center [504, 244] width 286 height 34
drag, startPoint x: 448, startPoint y: 242, endPoint x: 314, endPoint y: 244, distance: 133.8
click at [314, 244] on div "Item #1 in process $110.99 New Activation iPhone 15 (Black) $51.00 - 3-year act…" at bounding box center [413, 74] width 505 height 602
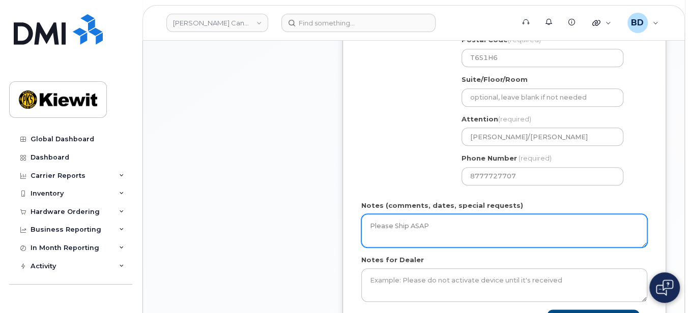
scroll to position [559, 0]
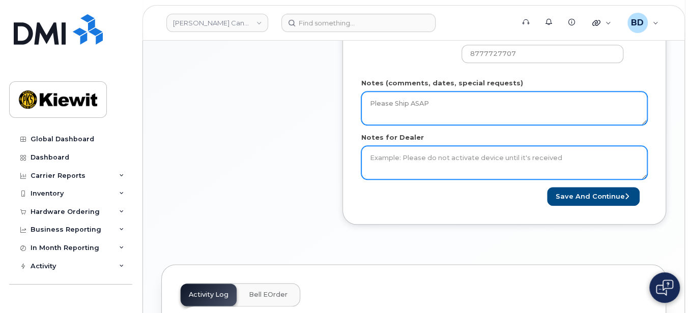
type textarea "Please Ship ASAP"
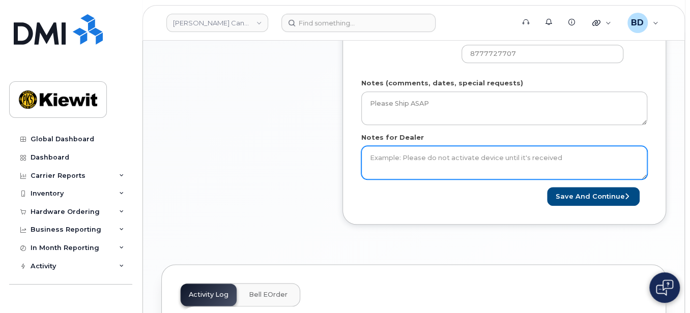
click at [378, 161] on textarea "Notes for Dealer" at bounding box center [504, 163] width 286 height 34
paste textarea "Please Ship ASAP"
type textarea "Please Ship ASAP"
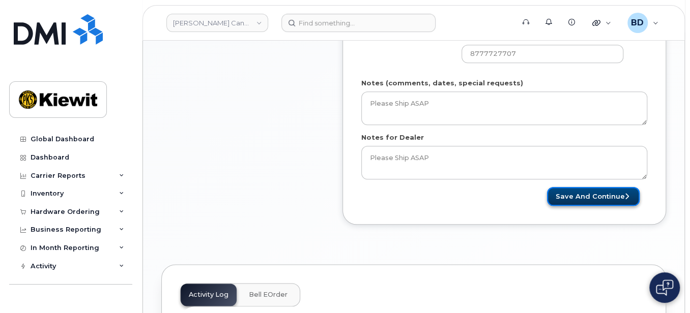
click at [578, 194] on button "Save and Continue" at bounding box center [593, 196] width 93 height 19
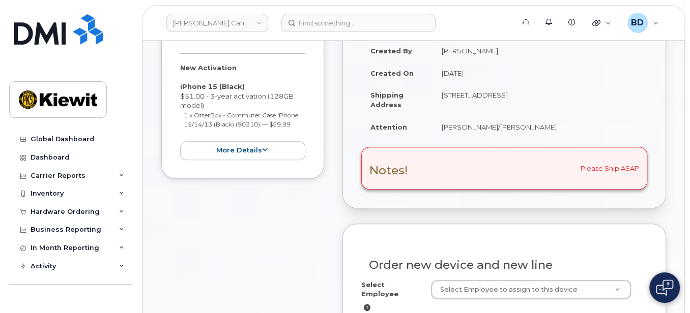
scroll to position [271, 0]
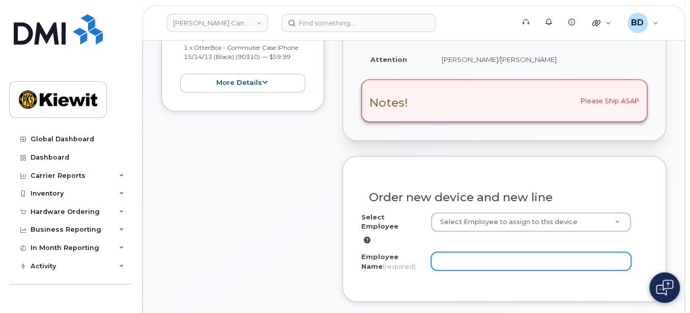
click at [452, 252] on input "Employee Name (required)" at bounding box center [531, 261] width 200 height 18
paste input "[PERSON_NAME].[PERSON_NAME]"
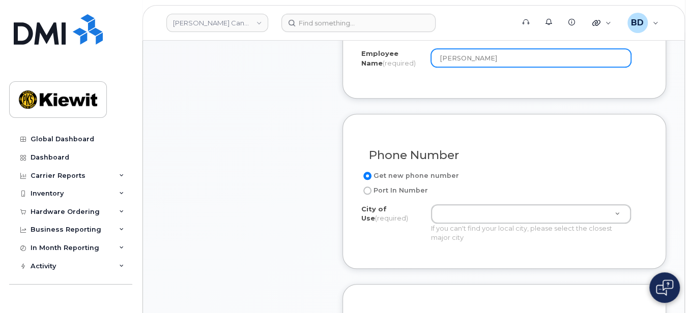
scroll to position [542, 0]
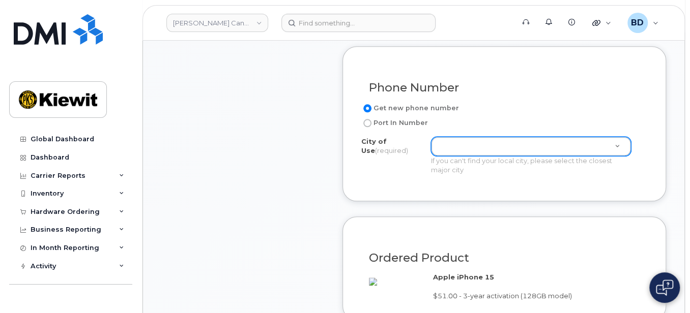
type input "[PERSON_NAME]"
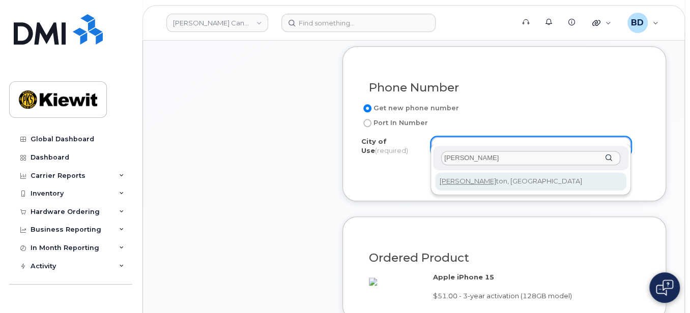
type input "[PERSON_NAME]"
type input "182"
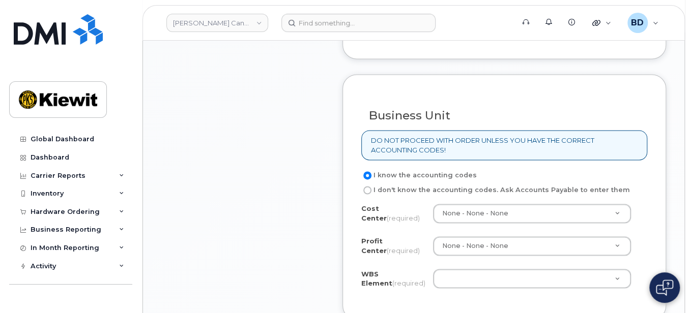
scroll to position [814, 0]
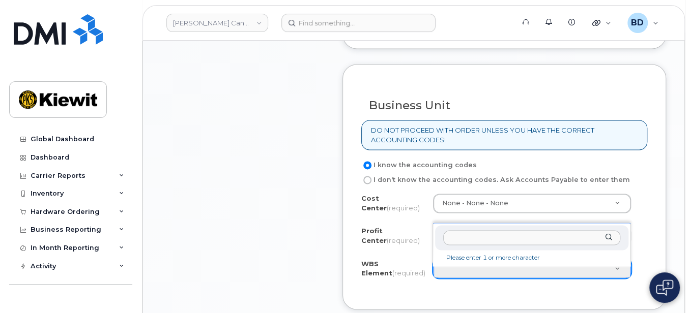
click at [473, 233] on input "text" at bounding box center [531, 238] width 177 height 15
paste input "106329.1263"
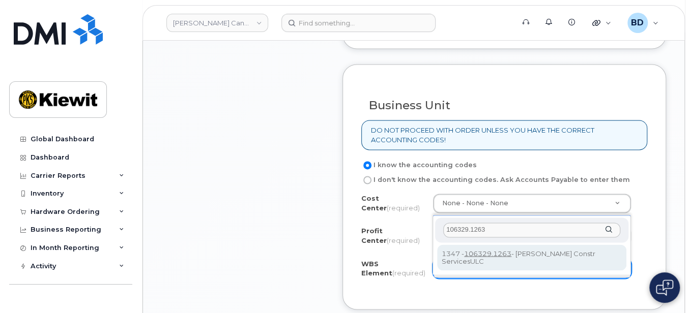
type input "106329.1263"
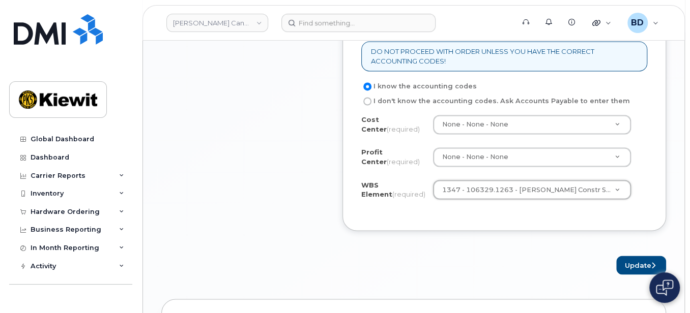
scroll to position [1017, 0]
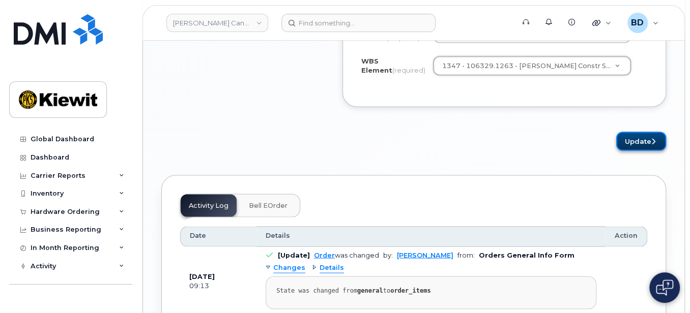
click at [645, 148] on button "Update" at bounding box center [641, 141] width 50 height 19
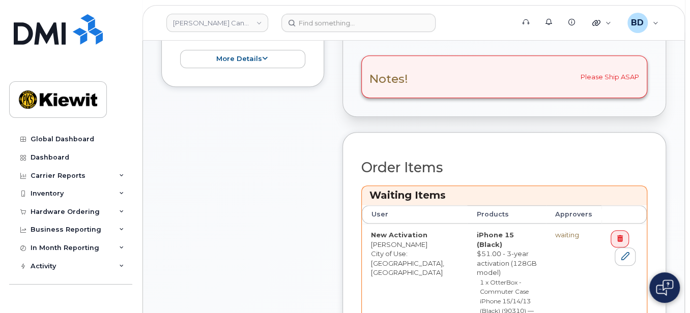
scroll to position [407, 0]
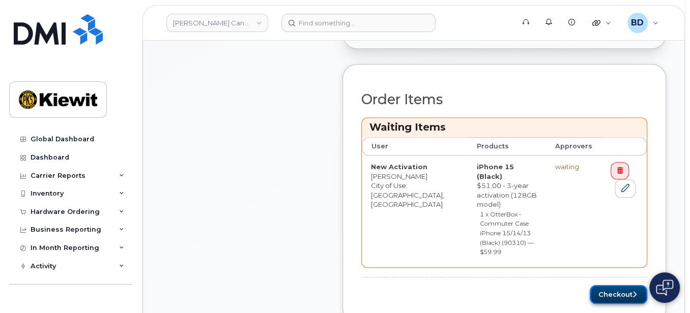
click at [628, 285] on button "Checkout" at bounding box center [618, 294] width 57 height 19
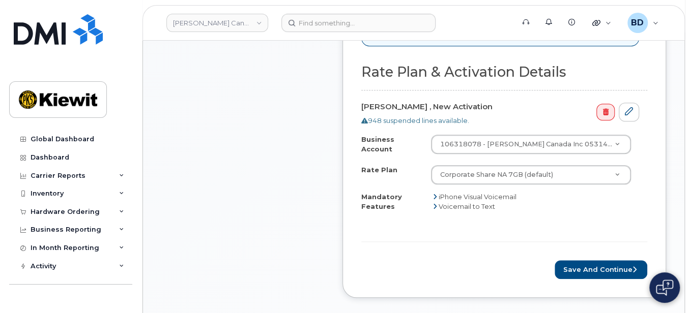
scroll to position [475, 0]
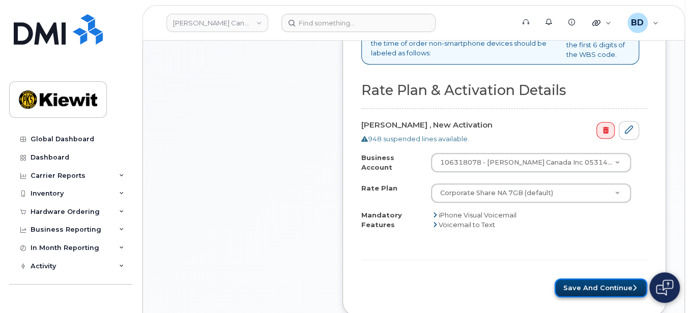
click at [595, 282] on button "Save and Continue" at bounding box center [601, 288] width 93 height 19
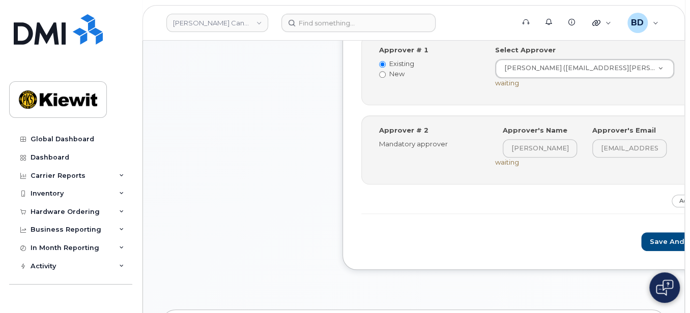
scroll to position [475, 0]
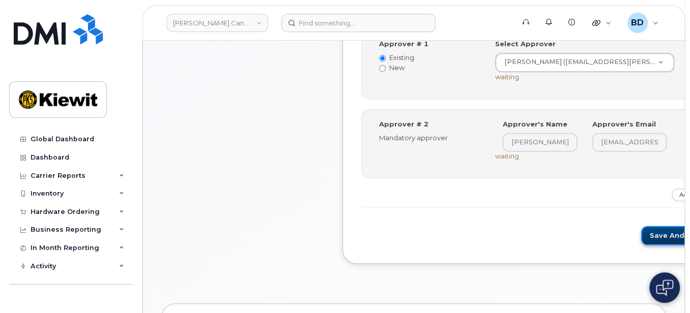
click at [641, 241] on button "Save and Continue" at bounding box center [684, 235] width 87 height 19
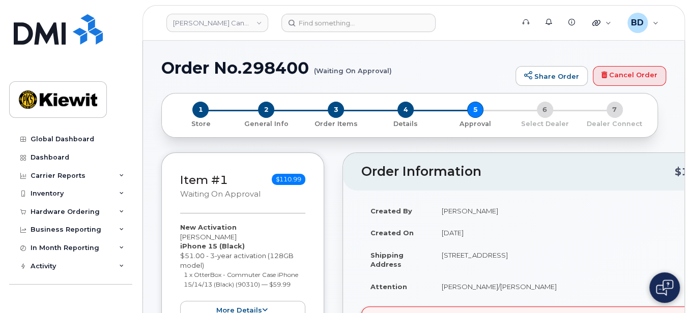
click at [265, 59] on h1 "Order No.298400 (Waiting On Approval)" at bounding box center [335, 68] width 349 height 18
copy h1 "298400"
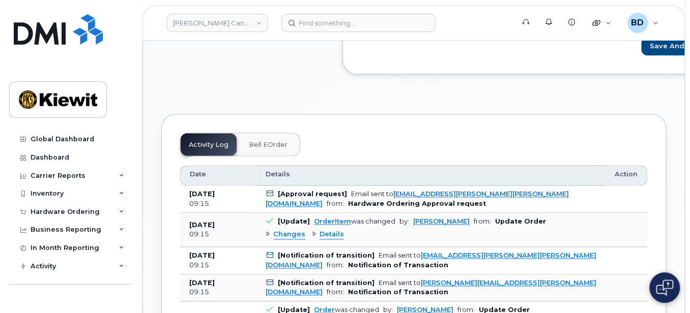
scroll to position [611, 0]
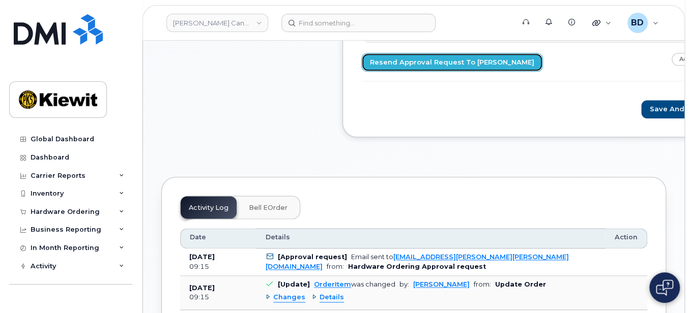
click at [407, 72] on link "Resend Approval Request to [PERSON_NAME]" at bounding box center [452, 62] width 182 height 19
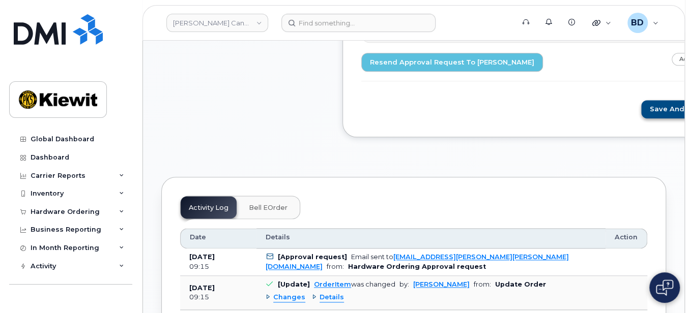
drag, startPoint x: 598, startPoint y: 106, endPoint x: 605, endPoint y: 110, distance: 8.0
click at [641, 110] on button "Save and Continue" at bounding box center [684, 109] width 87 height 19
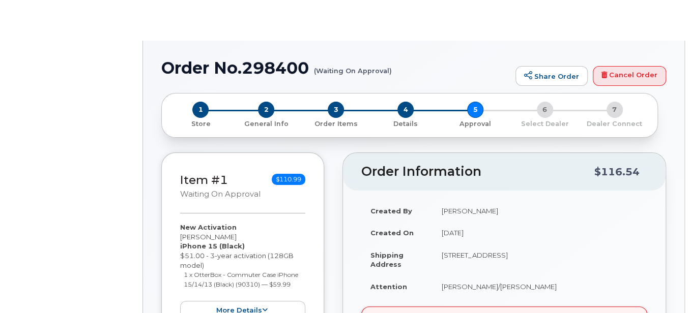
radio input "true"
